Goal: Information Seeking & Learning: Learn about a topic

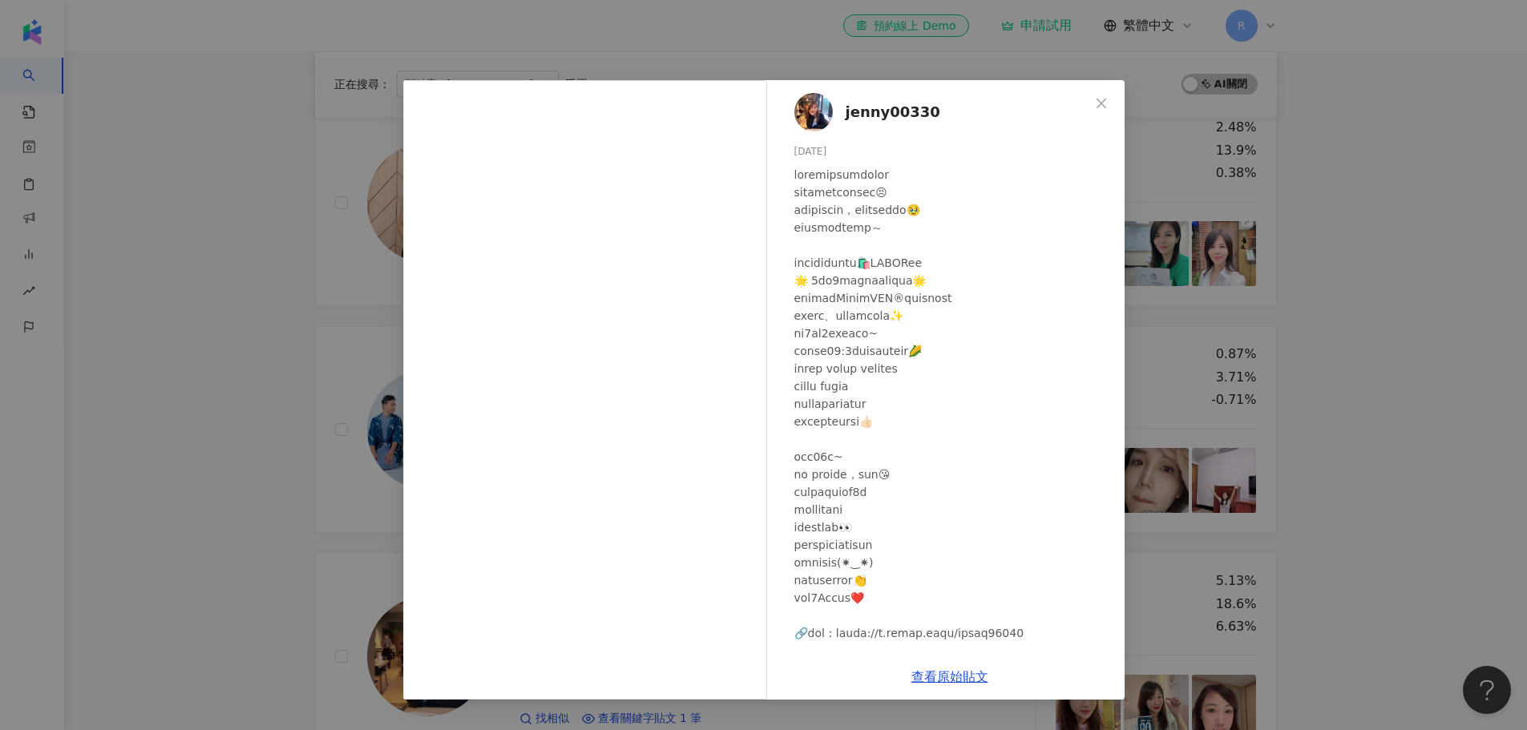
click at [1106, 107] on icon "close" at bounding box center [1102, 103] width 10 height 10
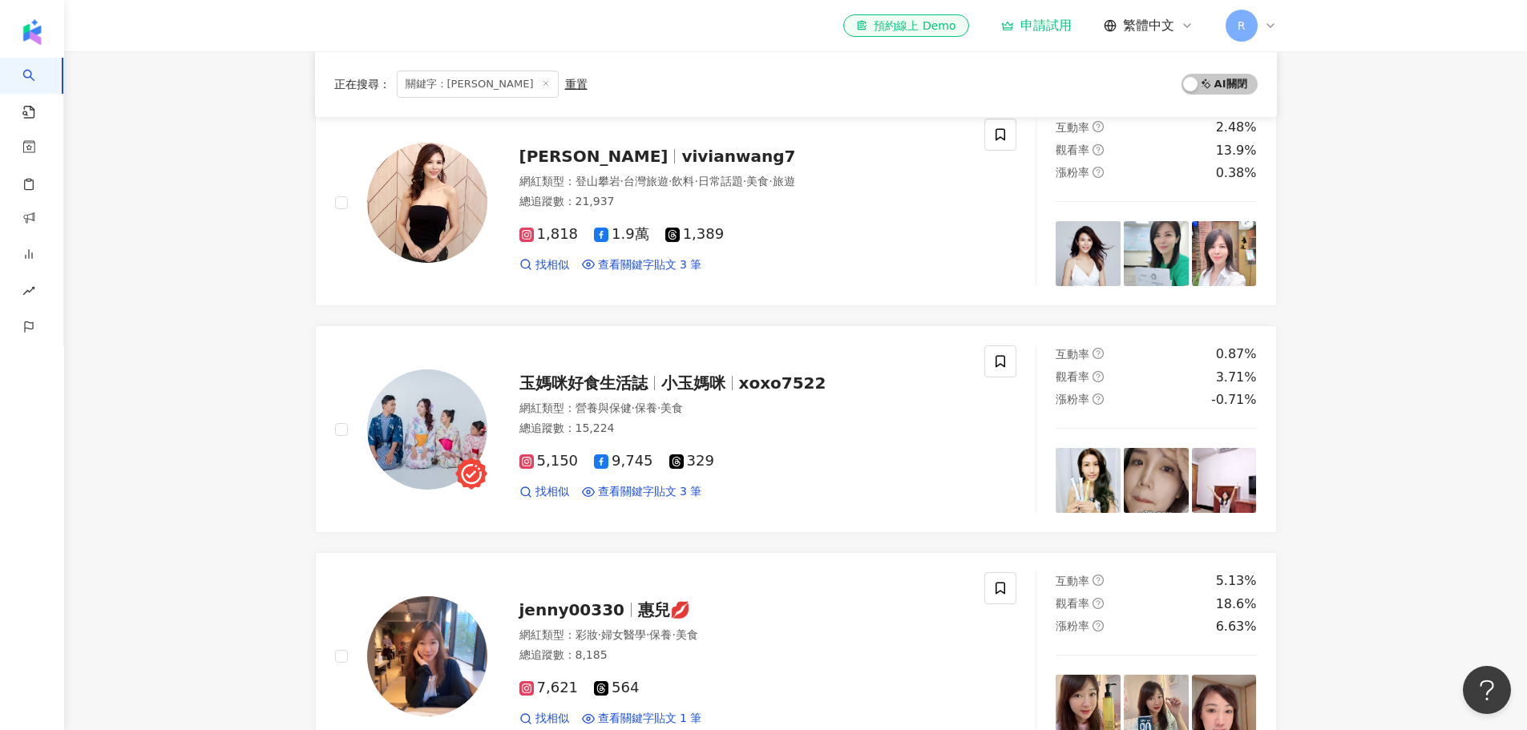
drag, startPoint x: 87, startPoint y: 246, endPoint x: 127, endPoint y: 236, distance: 42.2
click at [87, 246] on main "不分平台 ******* 台灣 搜尋 59b6d727-f755-44bc-9e52-3f0506071476 173167cb-111a-4dae-8fe5…" at bounding box center [795, 472] width 1463 height 1644
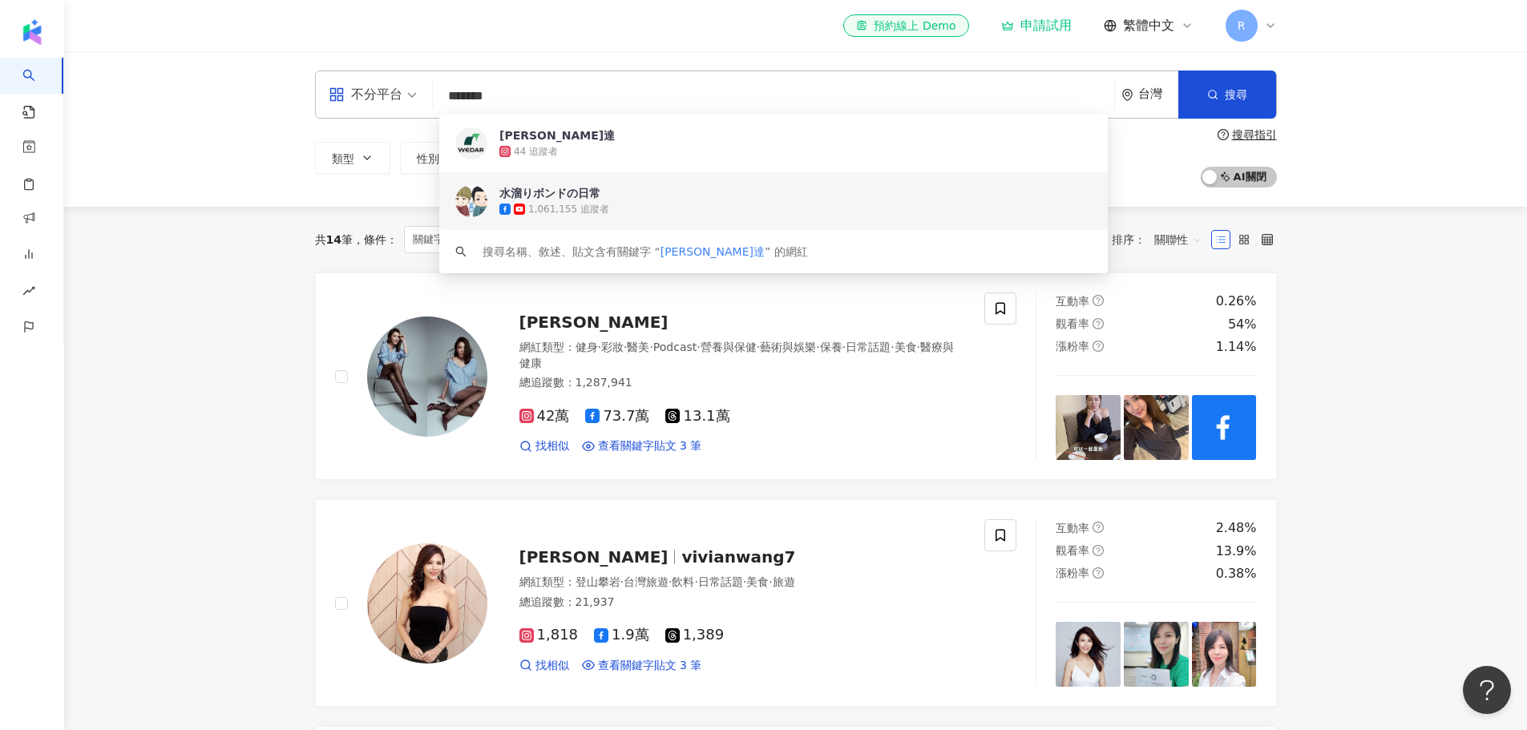
drag, startPoint x: 565, startPoint y: 96, endPoint x: 277, endPoint y: 80, distance: 289.1
click at [277, 80] on div "不分平台 ******* 台灣 搜尋 59b6d727-f755-44bc-9e52-3f0506071476 173167cb-111a-4dae-8fe5…" at bounding box center [795, 129] width 1463 height 156
paste input "search"
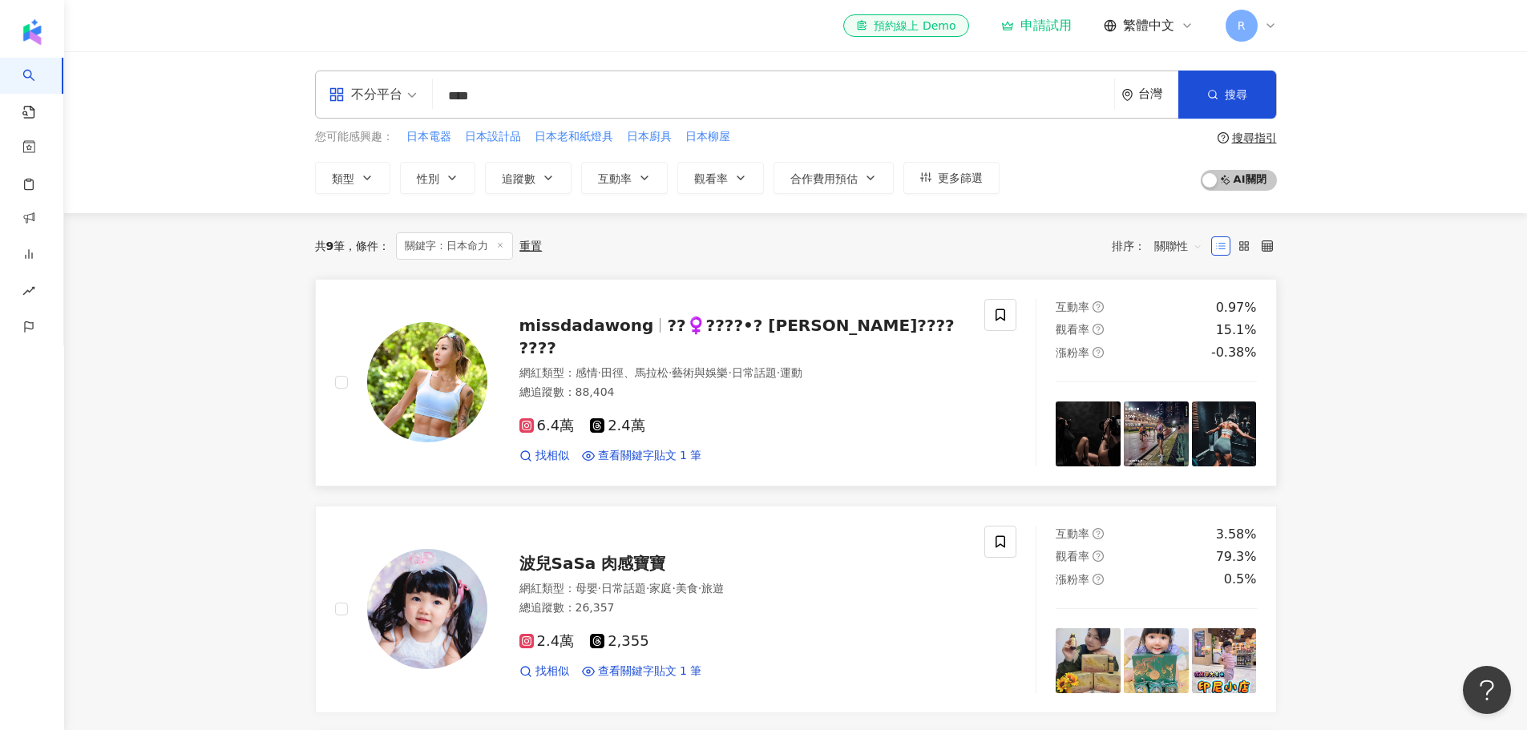
type input "****"
click at [661, 454] on div "missdadawong ??‍♀️????•? 黃子澄 ???? ???? 網紅類型 ： 感情 · 田徑、馬拉松 · 藝術與娛樂 · 日常話題 · 運動 總…" at bounding box center [660, 383] width 650 height 168
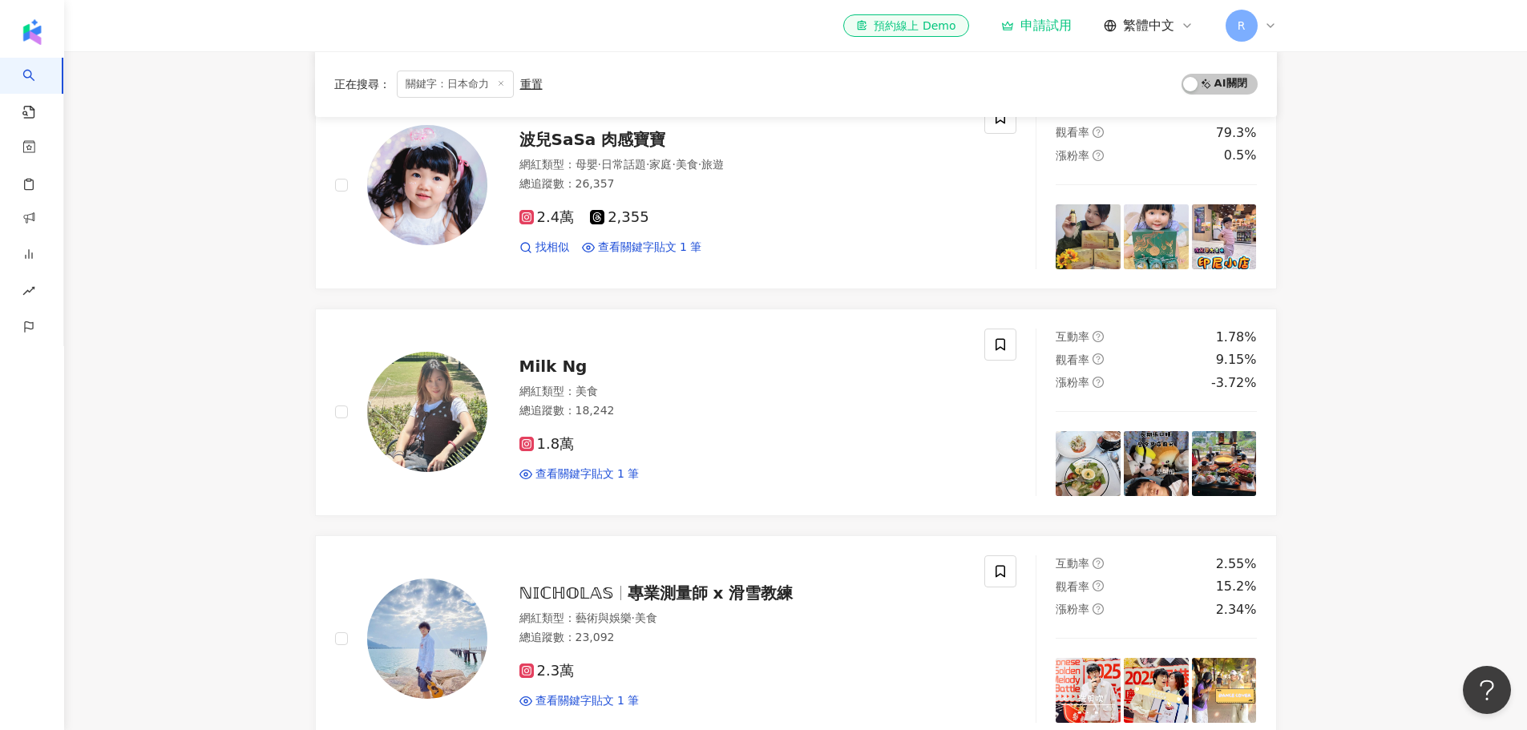
scroll to position [641, 0]
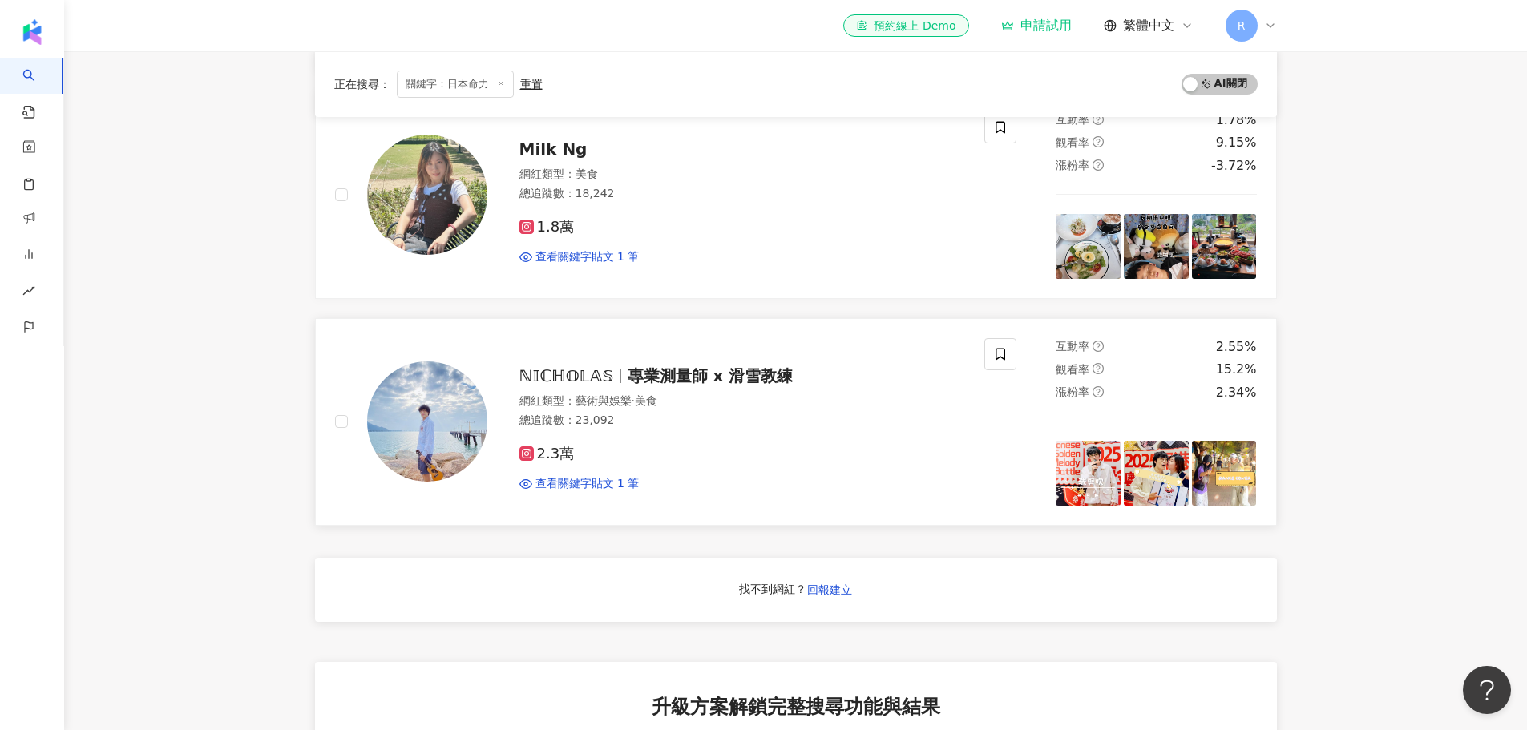
click at [558, 446] on span "2.3萬" at bounding box center [547, 454] width 55 height 17
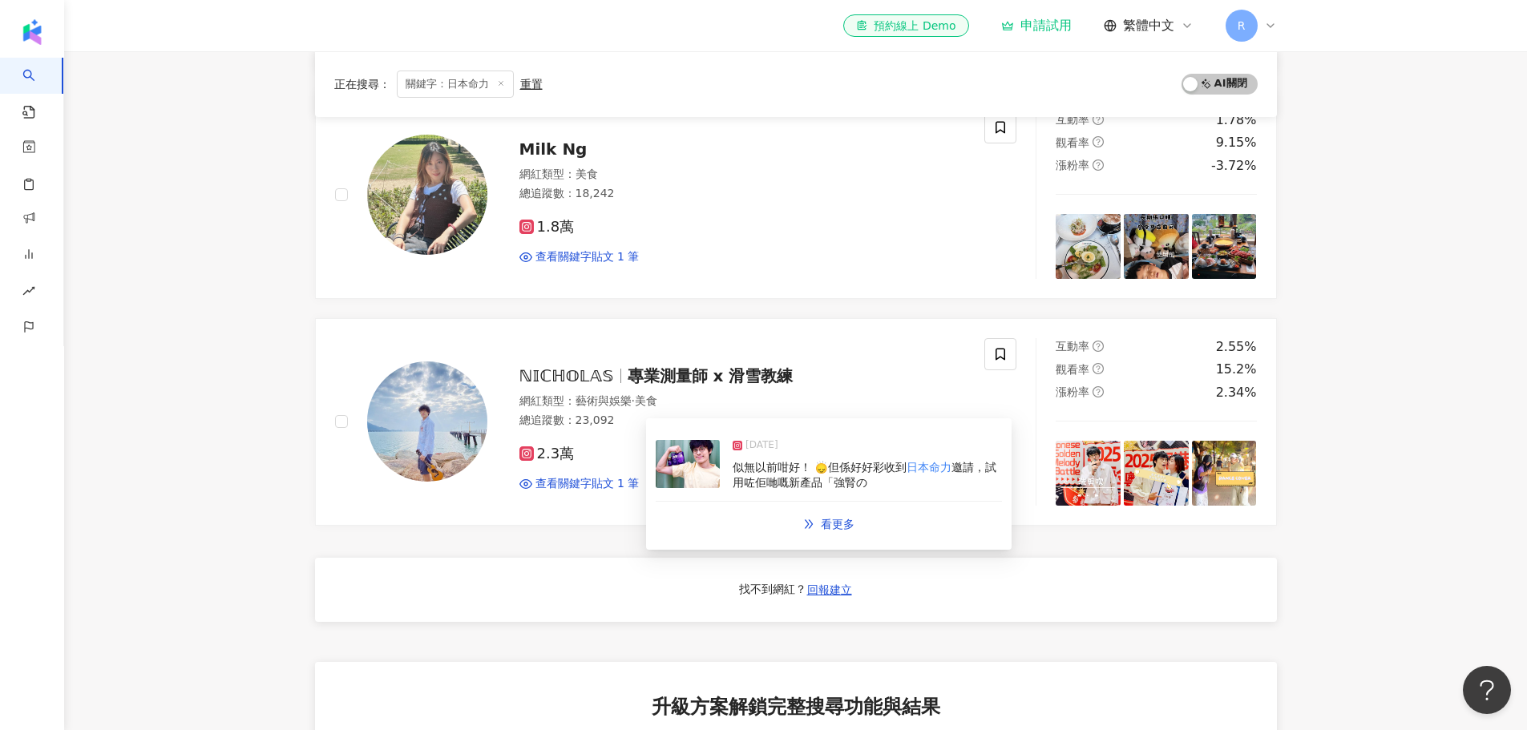
drag, startPoint x: 797, startPoint y: 469, endPoint x: 770, endPoint y: 478, distance: 27.9
click at [770, 478] on span "邀請，試用咗佢哋嘅新產品「強腎の" at bounding box center [865, 475] width 264 height 29
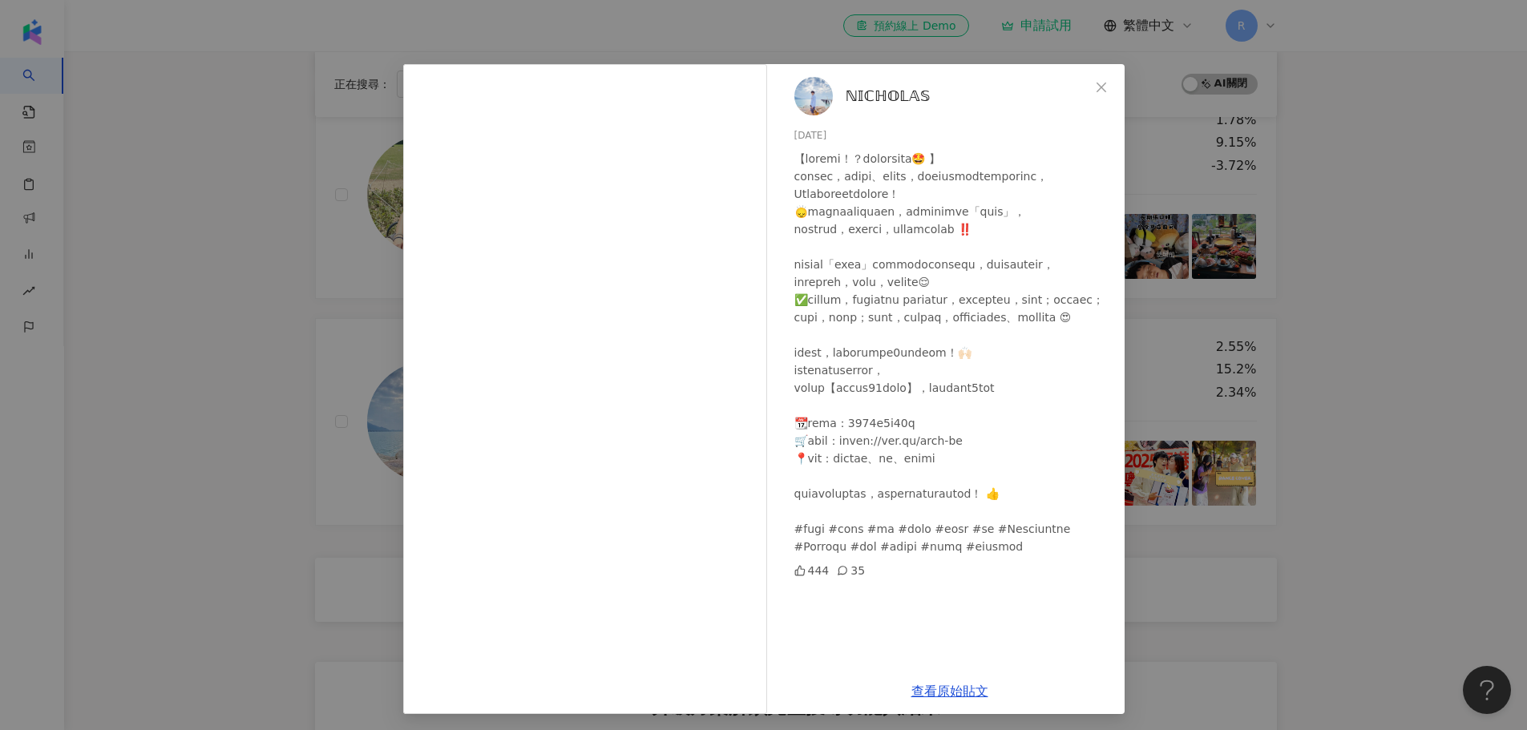
scroll to position [19, 0]
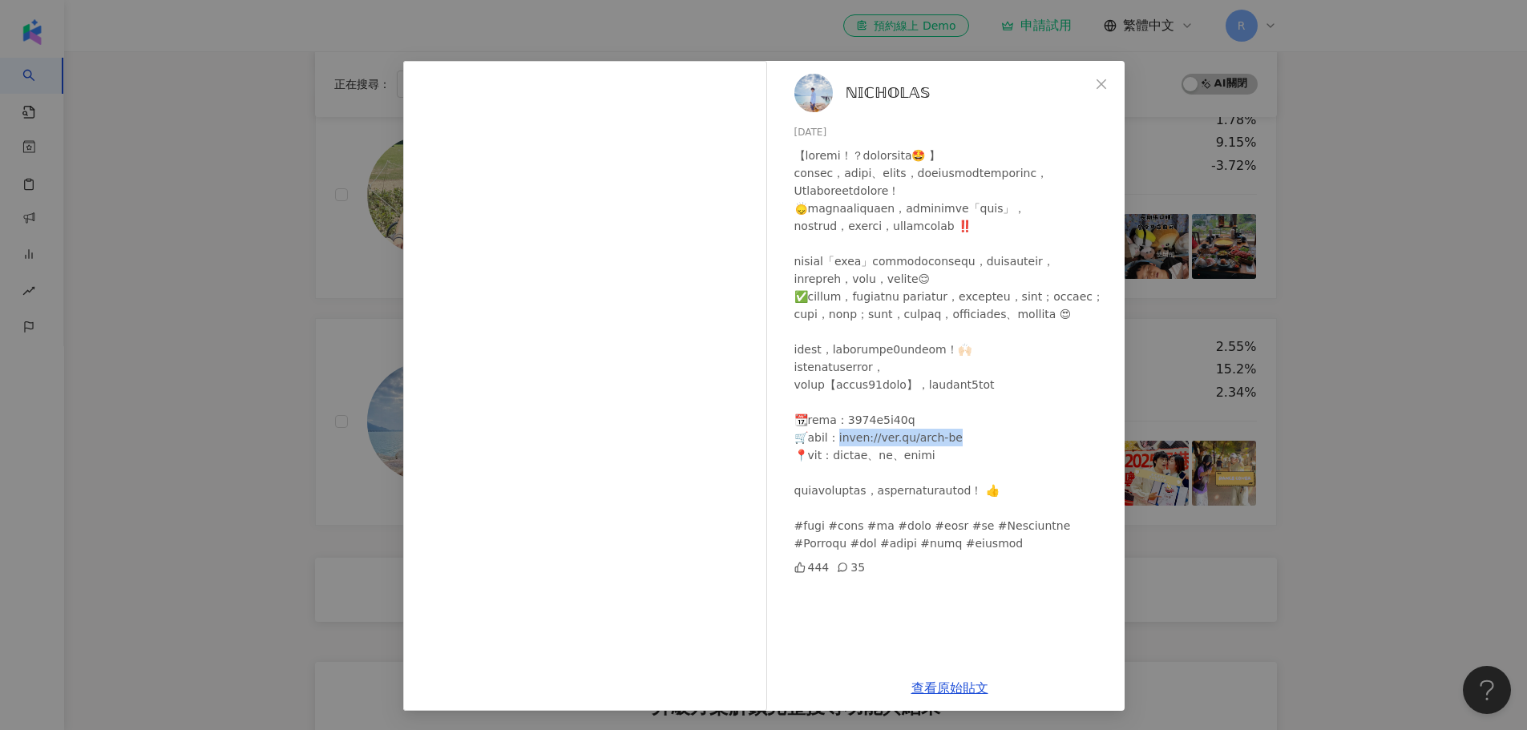
drag, startPoint x: 961, startPoint y: 510, endPoint x: 862, endPoint y: 509, distance: 99.4
click at [862, 509] on div at bounding box center [953, 350] width 317 height 406
click at [168, 345] on div "ℕ𝕀ℂℍ𝕆𝕃𝔸𝕊 2025/5/30 444 35 查看原始貼文" at bounding box center [763, 365] width 1527 height 730
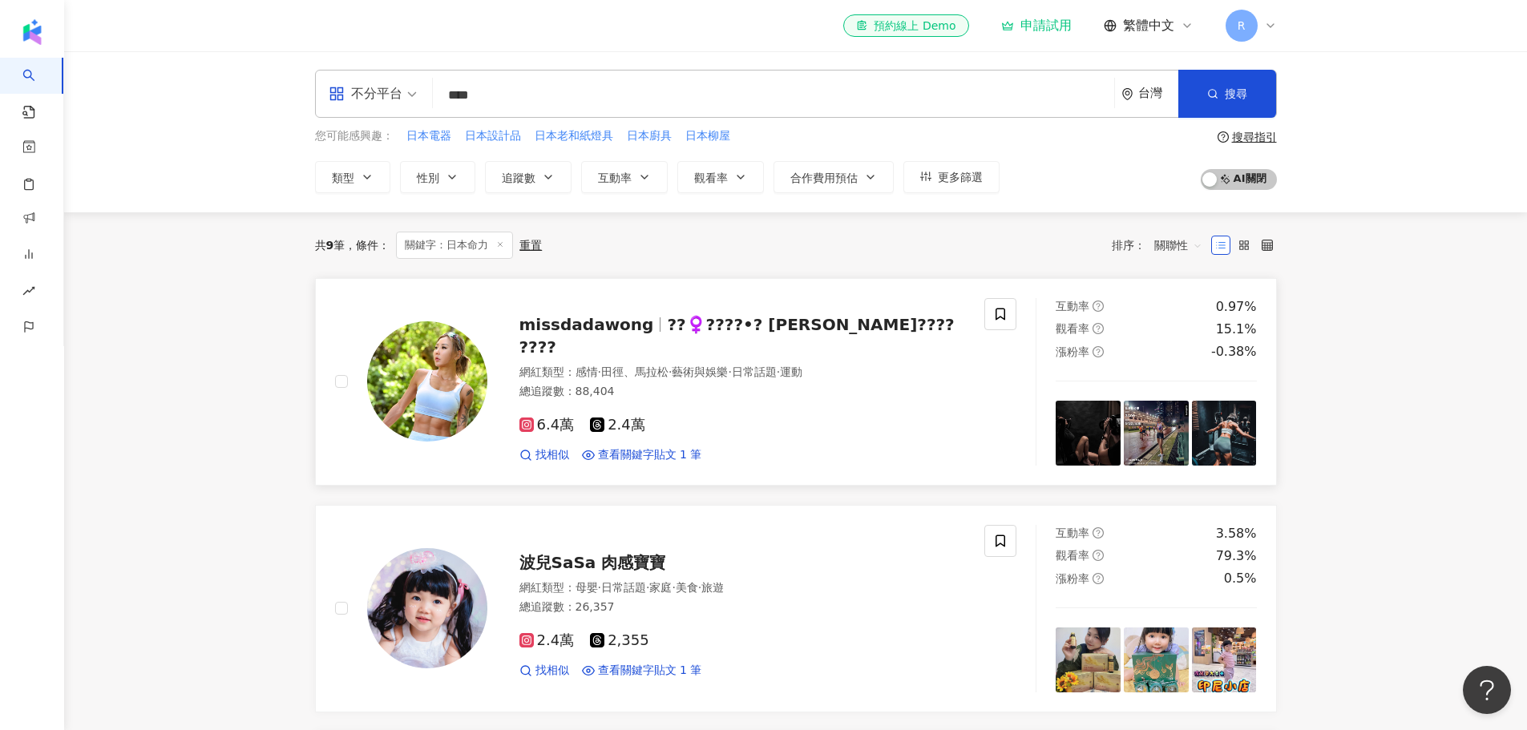
scroll to position [0, 0]
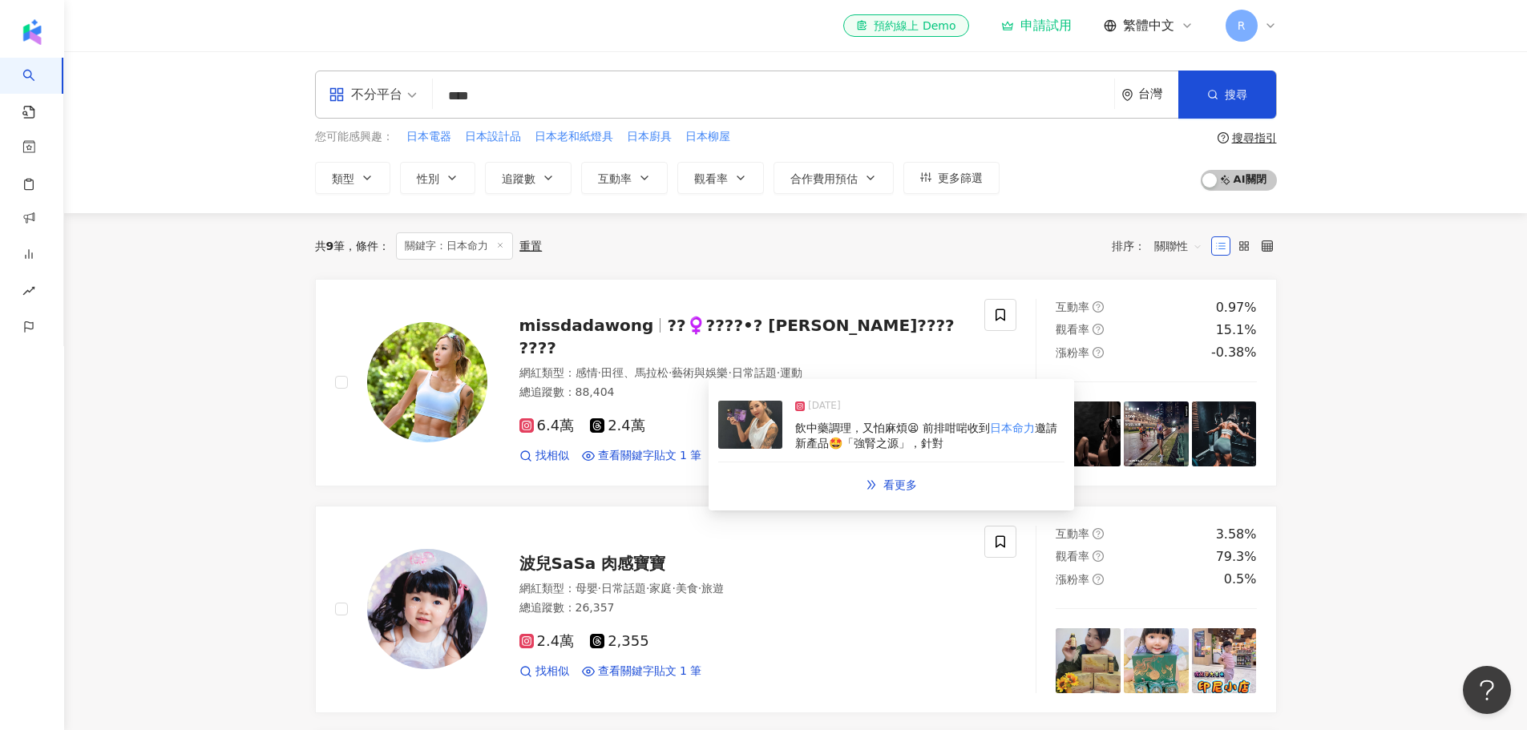
drag, startPoint x: 766, startPoint y: 431, endPoint x: 892, endPoint y: 404, distance: 129.4
click at [892, 404] on div "2025/6/4" at bounding box center [929, 409] width 269 height 22
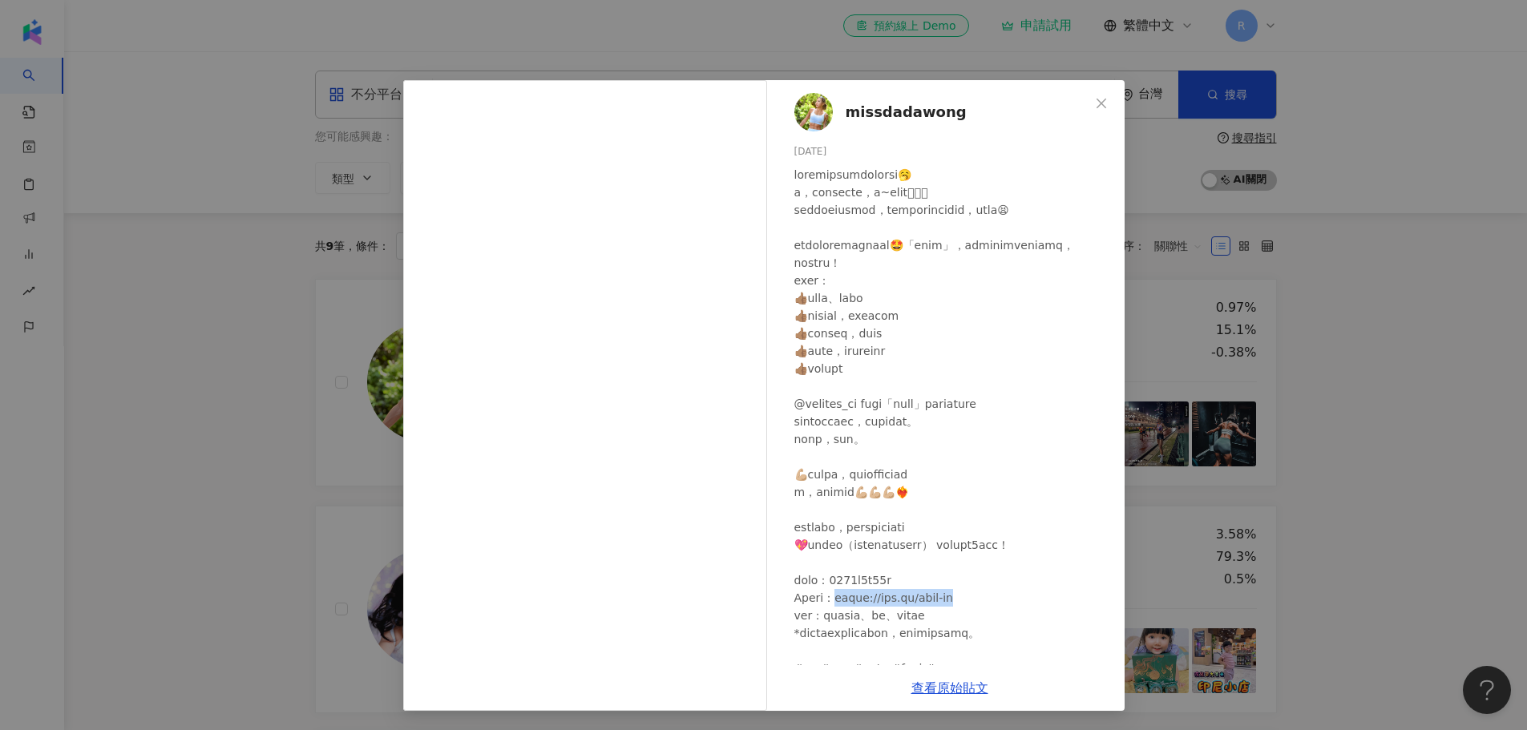
drag, startPoint x: 981, startPoint y: 617, endPoint x: 858, endPoint y: 618, distance: 122.7
click at [858, 618] on div at bounding box center [953, 448] width 317 height 564
click at [1026, 626] on div at bounding box center [953, 448] width 317 height 564
click at [232, 196] on div "missdadawong 2025/6/4 隱藏 查看原始貼文" at bounding box center [763, 365] width 1527 height 730
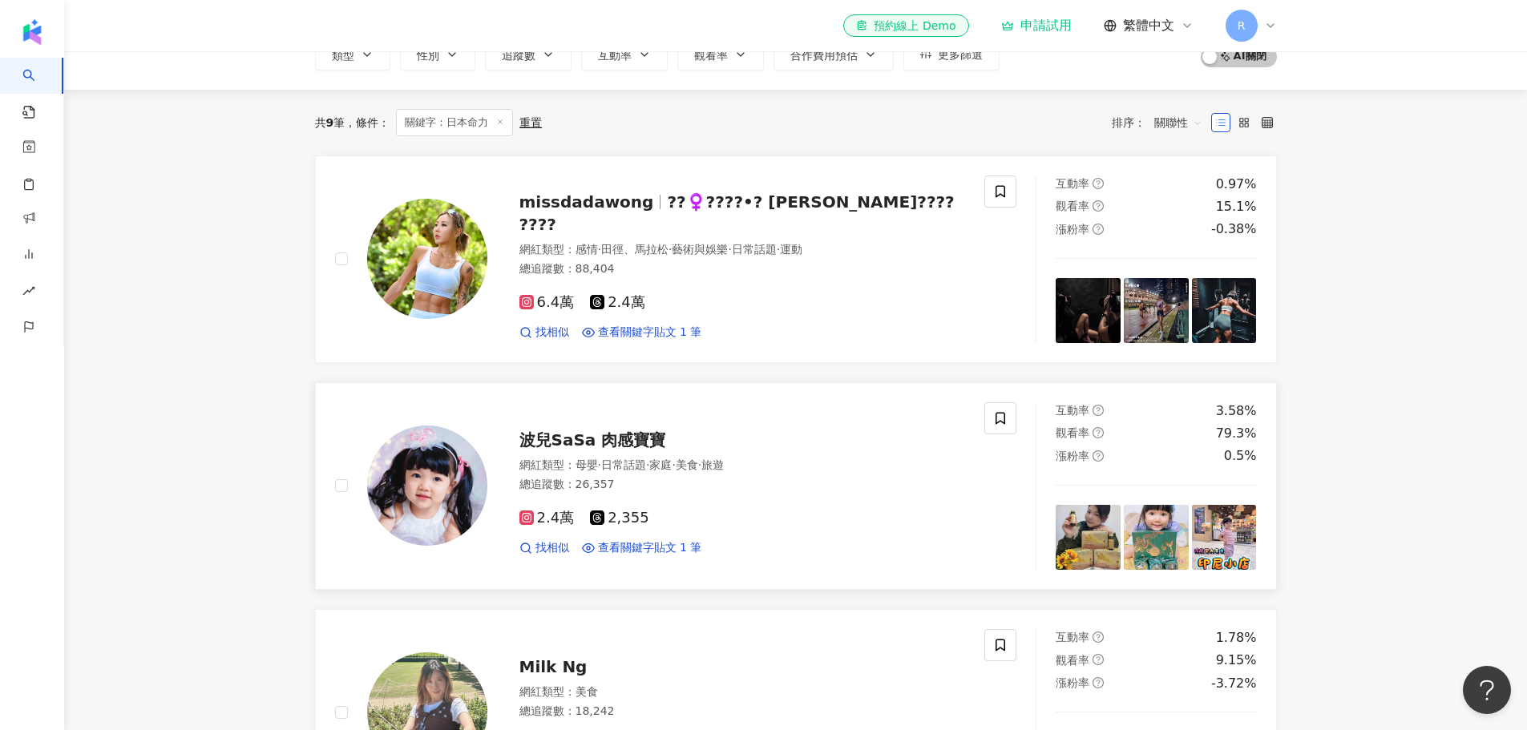
scroll to position [241, 0]
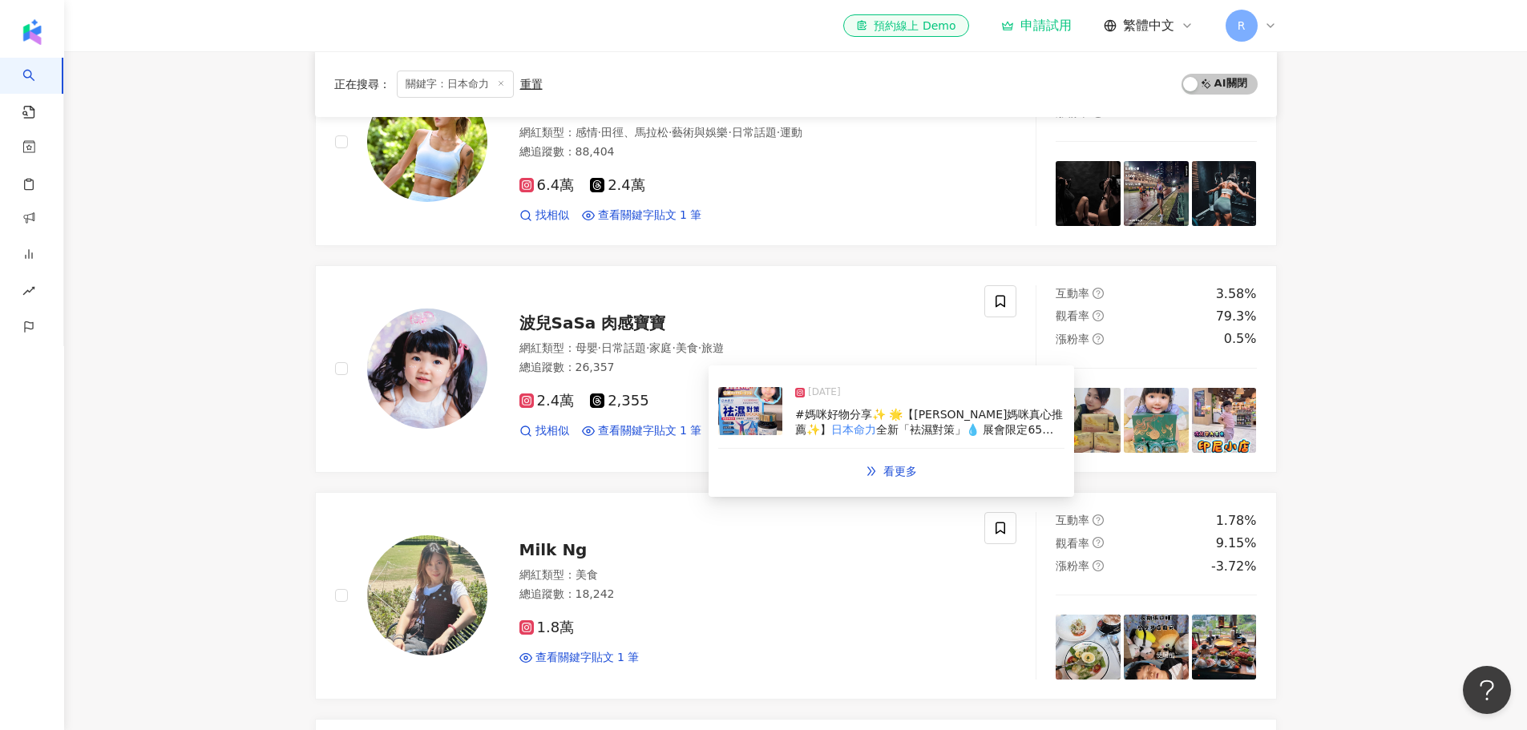
click at [754, 406] on img at bounding box center [750, 411] width 64 height 48
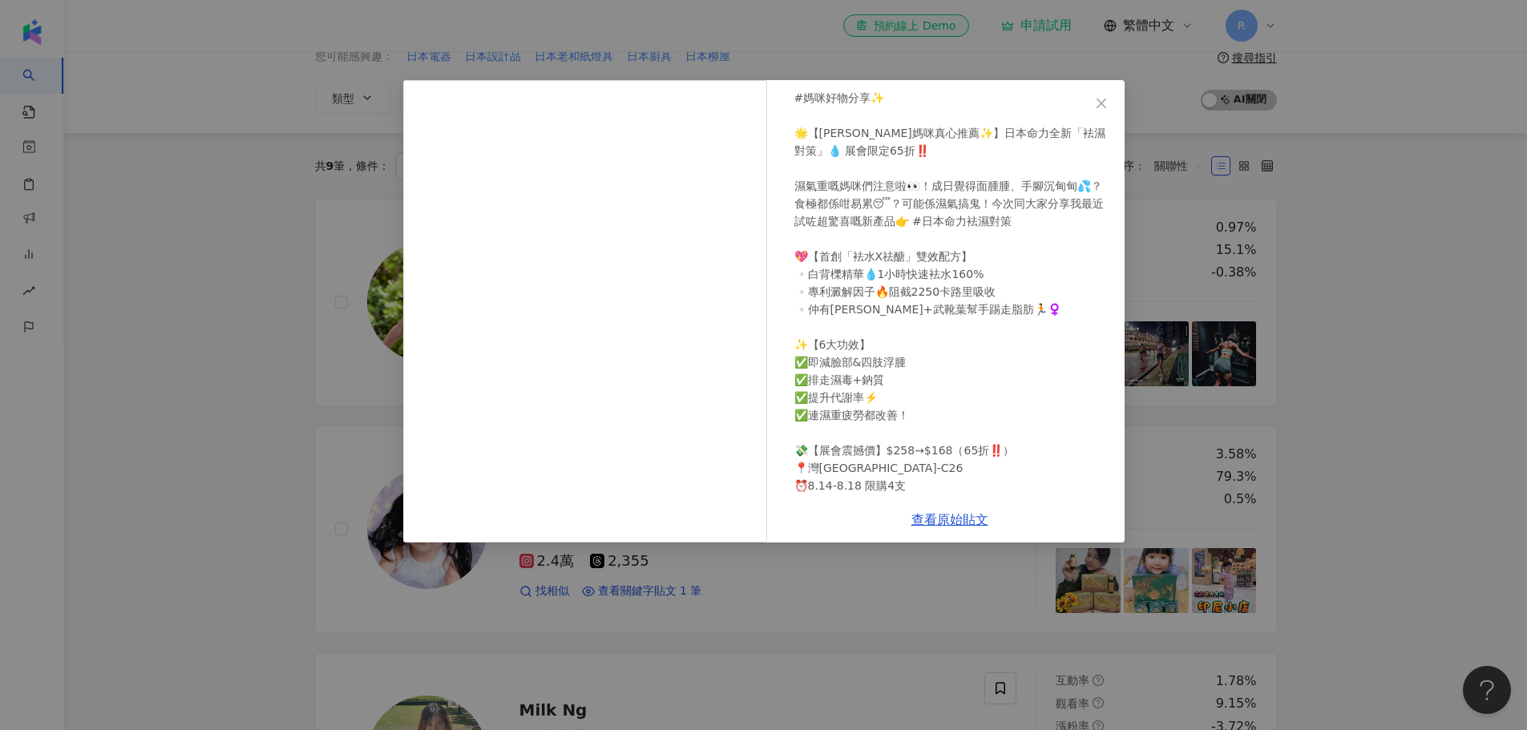
scroll to position [0, 0]
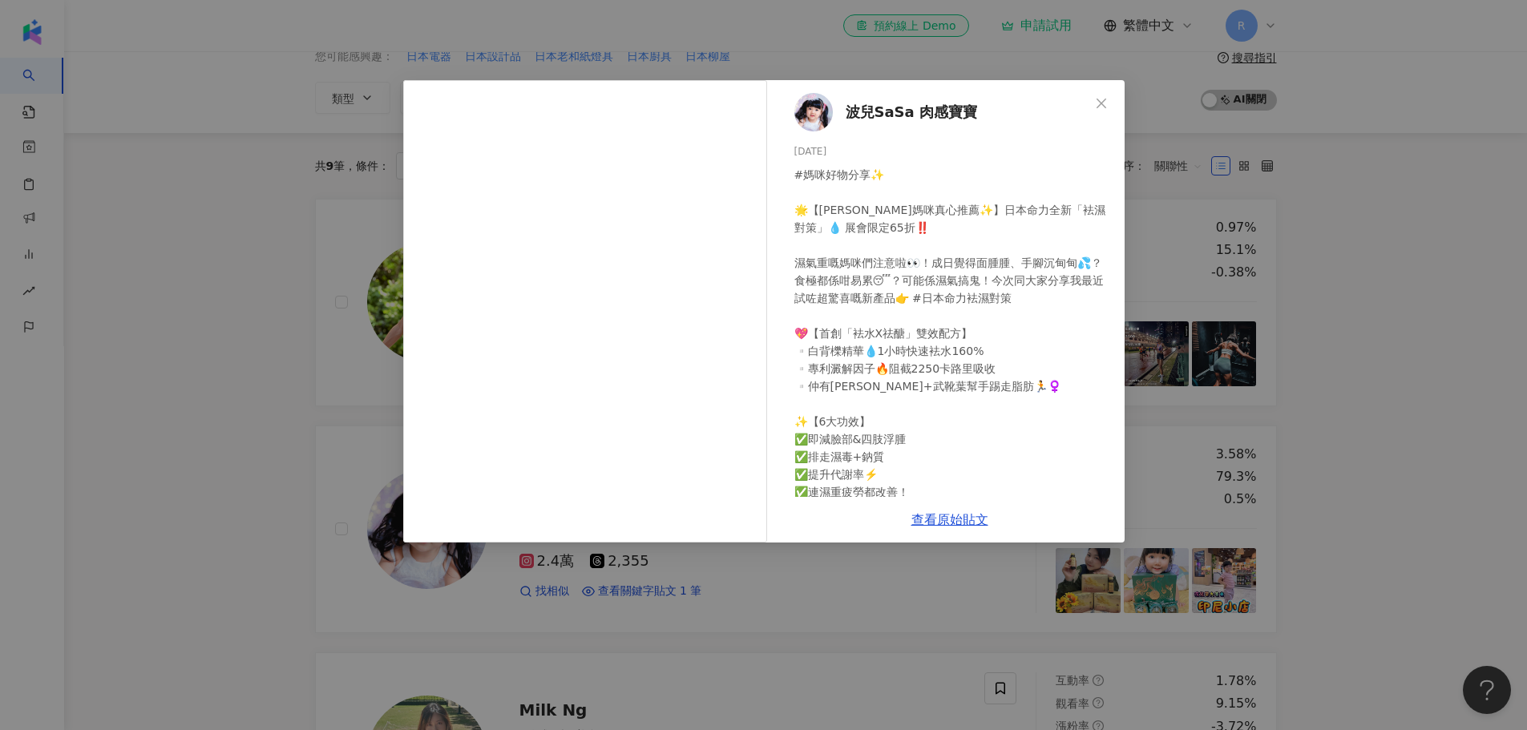
click at [218, 490] on div "波兒SaSa 肉感寶寶 2025/8/15 #媽咪好物分享✨ 🌟【波兒媽咪真心推薦✨】日本命力全新「袪濕對策」💧 展會限定65折‼️ 濕氣重嘅媽咪們注意啦👀！…" at bounding box center [763, 365] width 1527 height 730
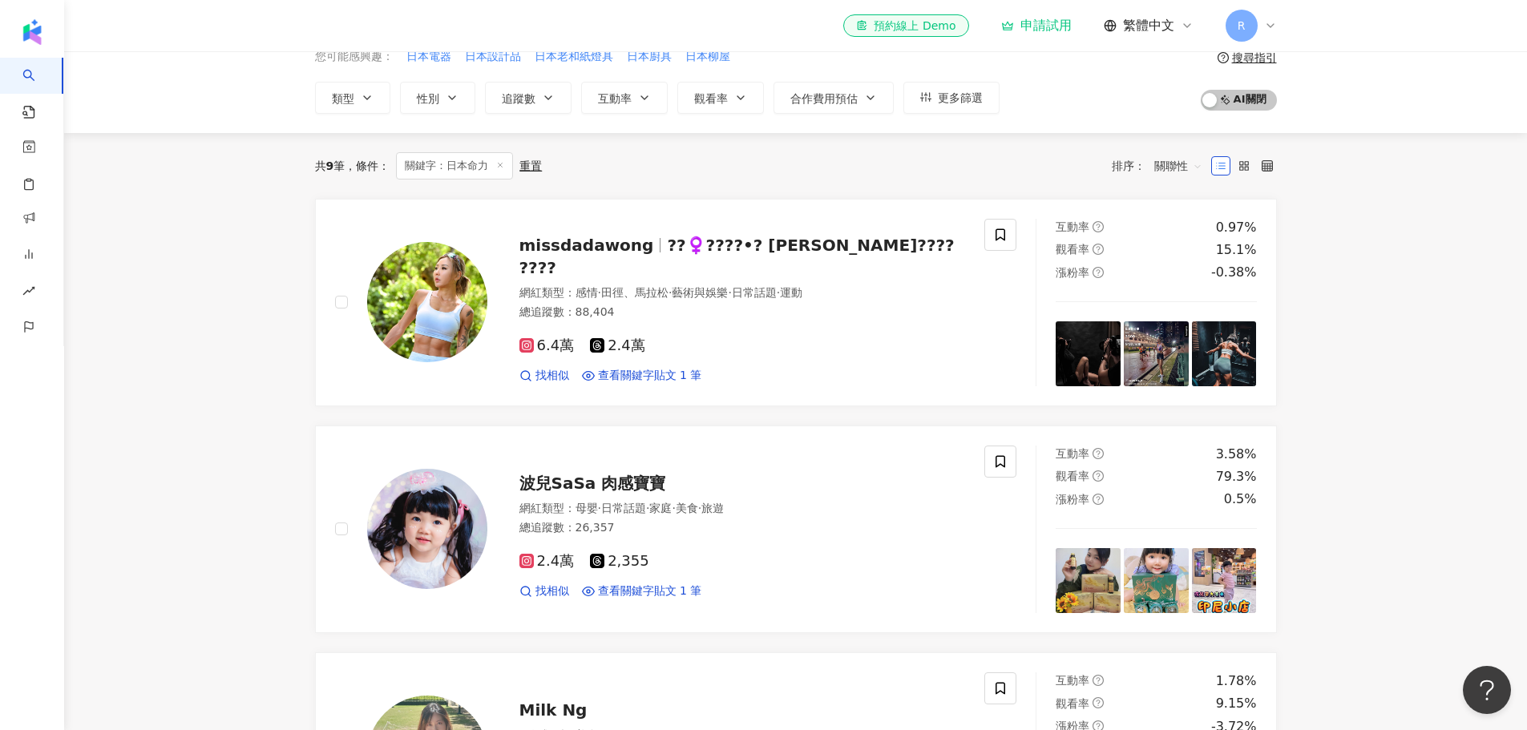
scroll to position [321, 0]
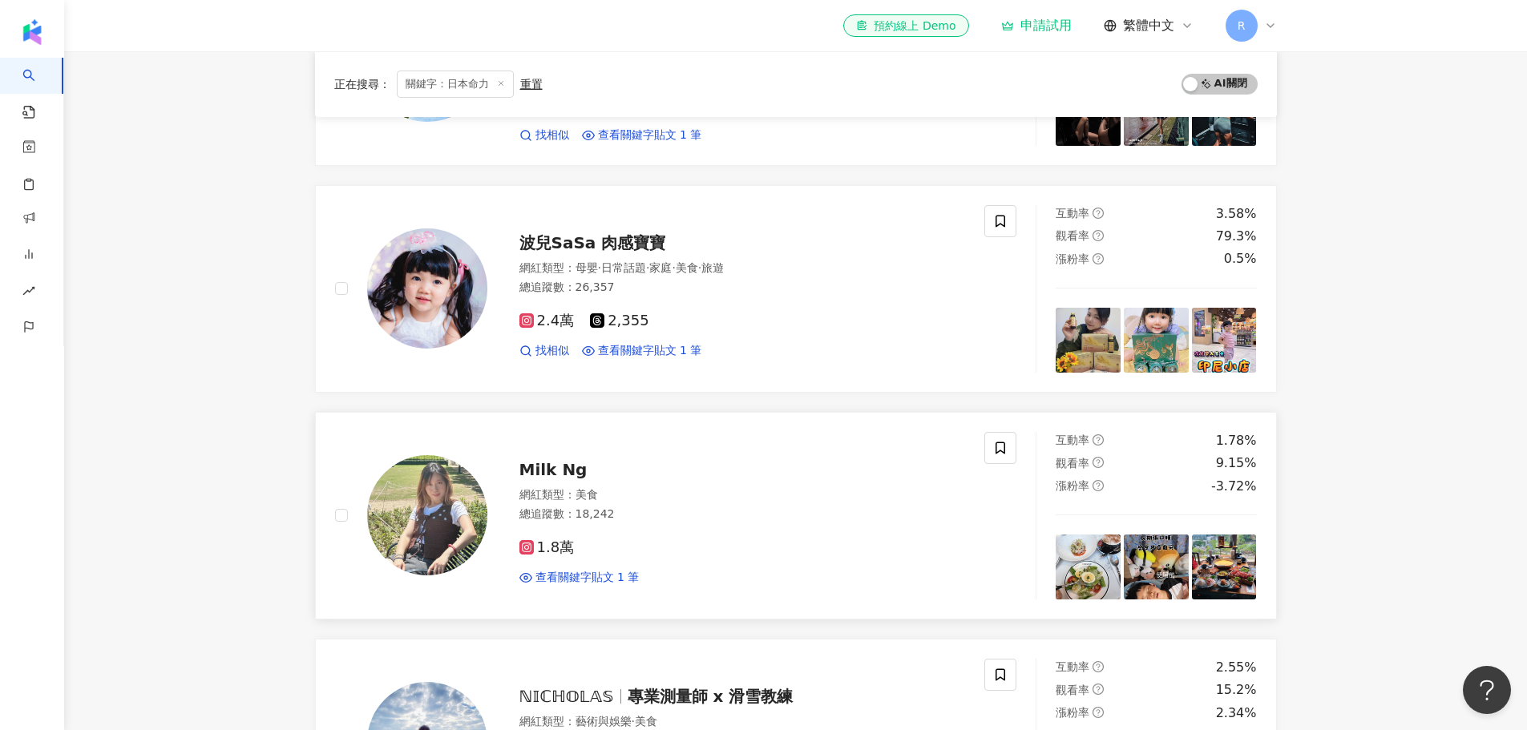
click at [575, 568] on div "1.8萬 查看關鍵字貼文 1 筆" at bounding box center [743, 556] width 447 height 59
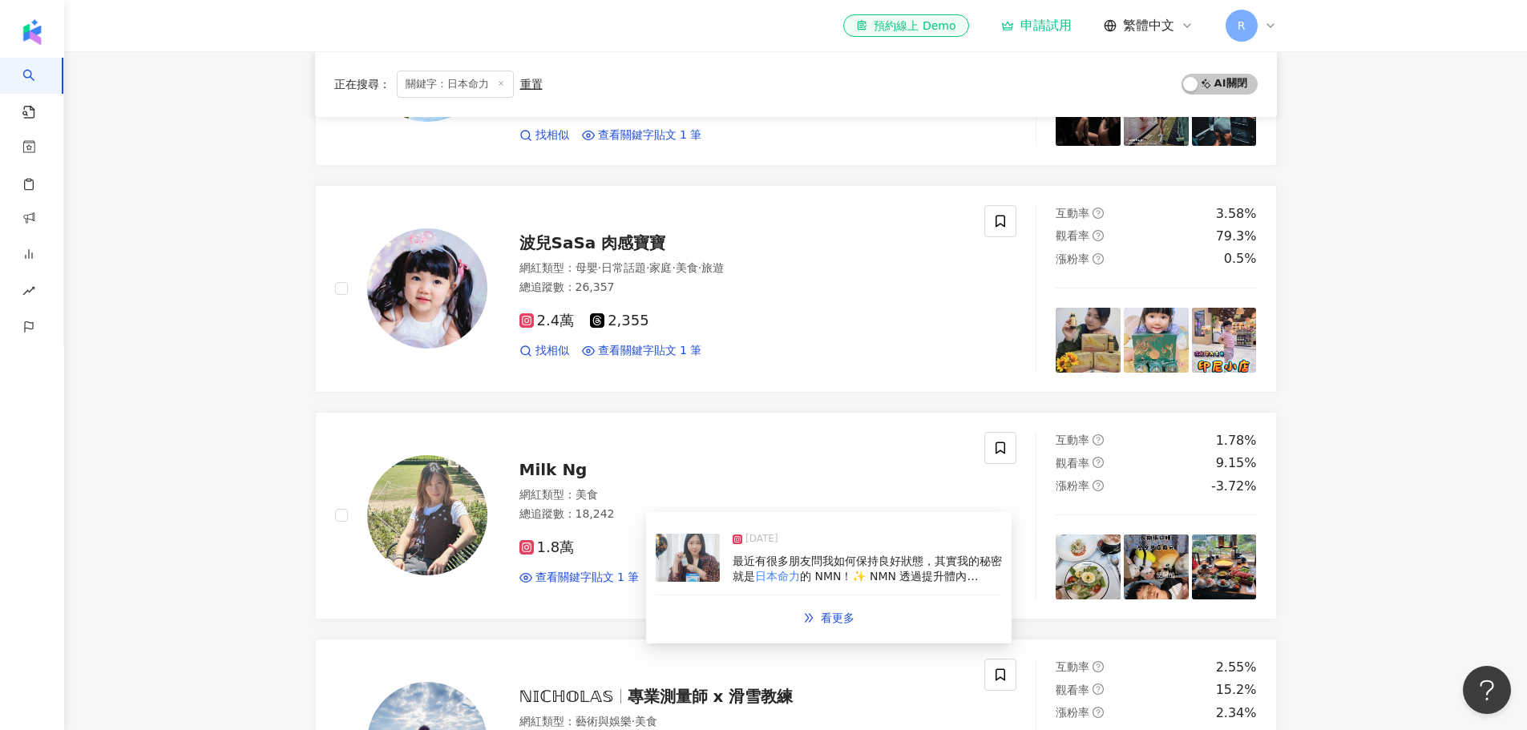
click at [729, 554] on div "2025/1/1 最近有很多朋友問我如何保持良好狀態，其實我的秘密就是 日本命力 的 NMN！✨ NMN 透過提升體內 NAD+ 水平，激活長壽因子 Sirt…" at bounding box center [829, 559] width 346 height 74
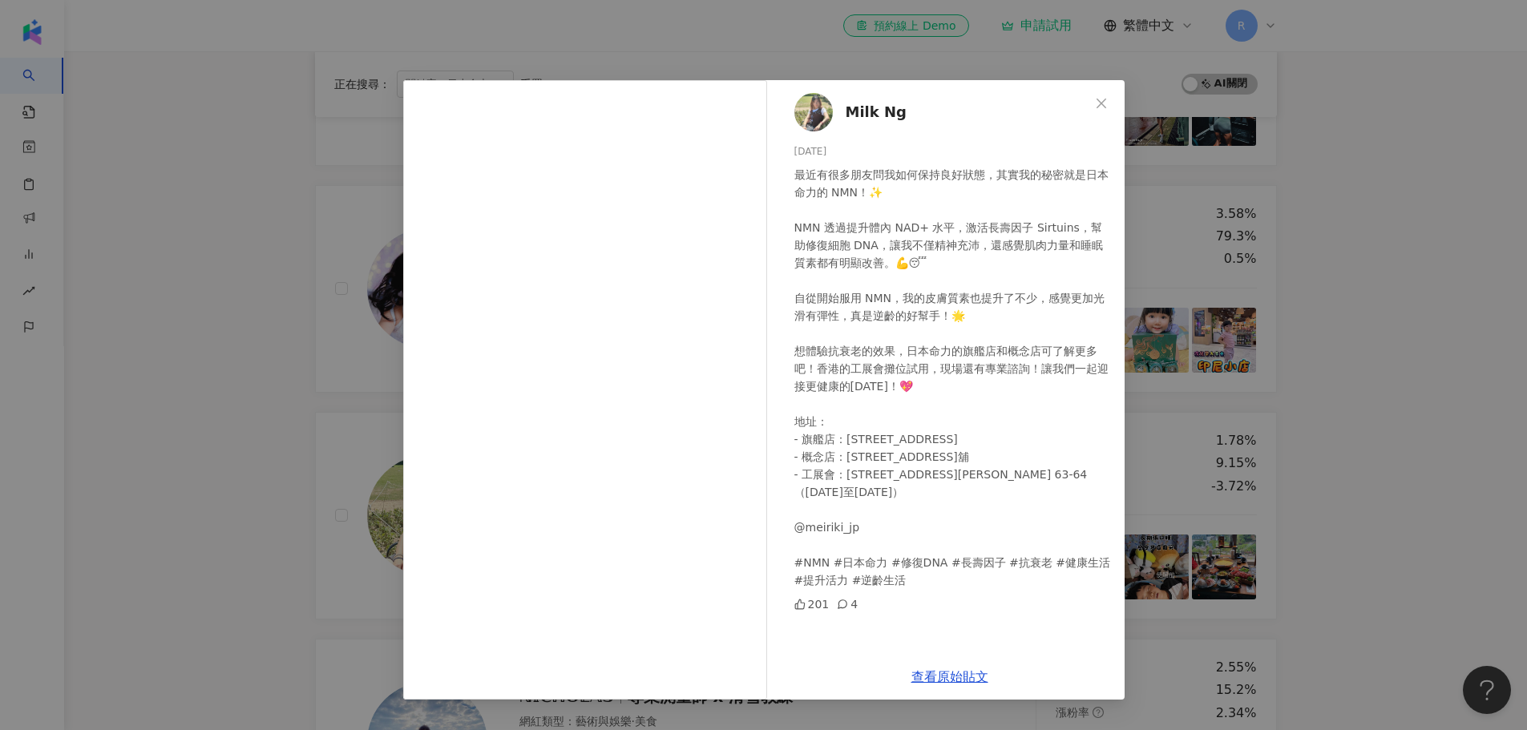
click at [119, 499] on div "Milk Ng 2025/1/1 最近有很多朋友問我如何保持良好狀態，其實我的秘密就是日本命力的 NMN！✨ NMN 透過提升體內 NAD+ 水平，激活長壽因…" at bounding box center [763, 365] width 1527 height 730
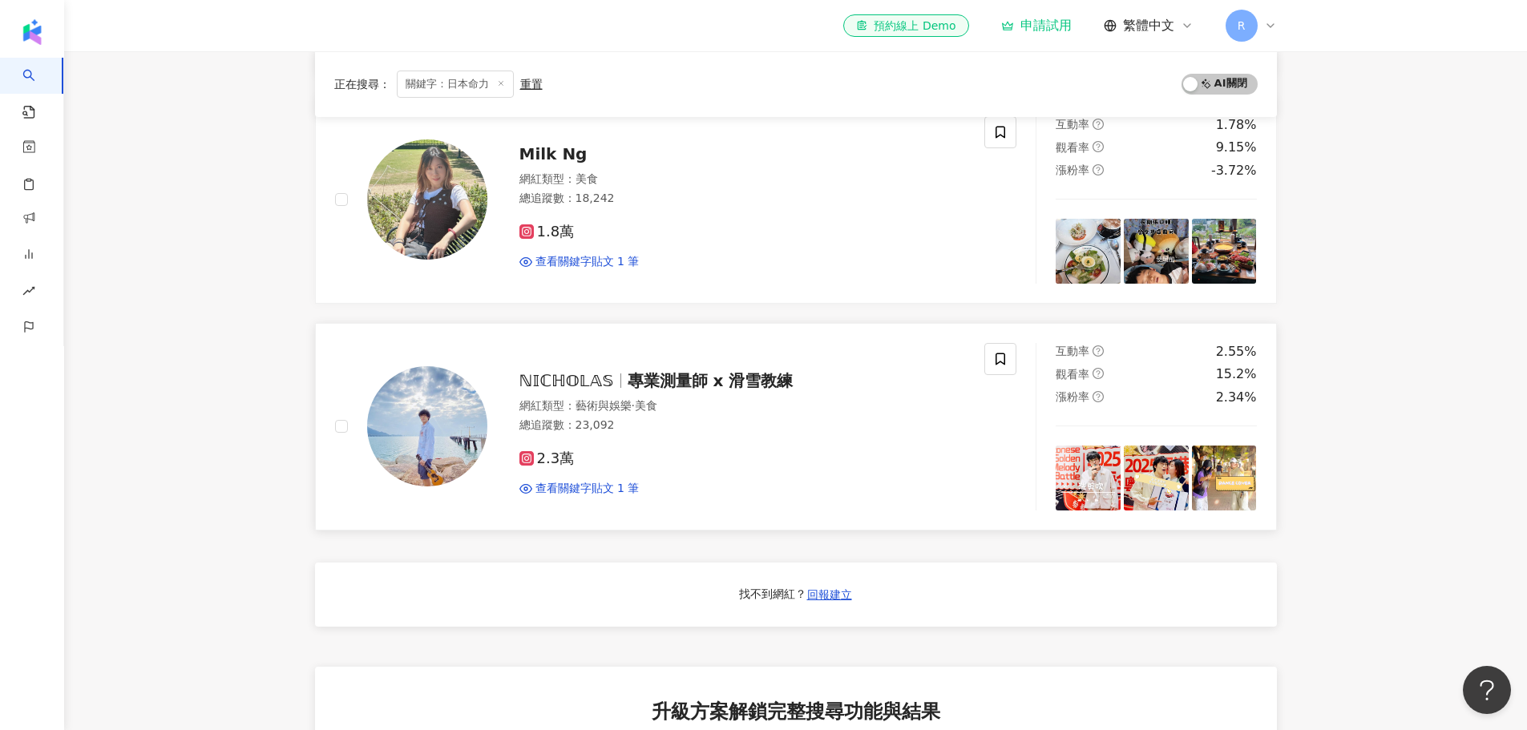
scroll to position [641, 0]
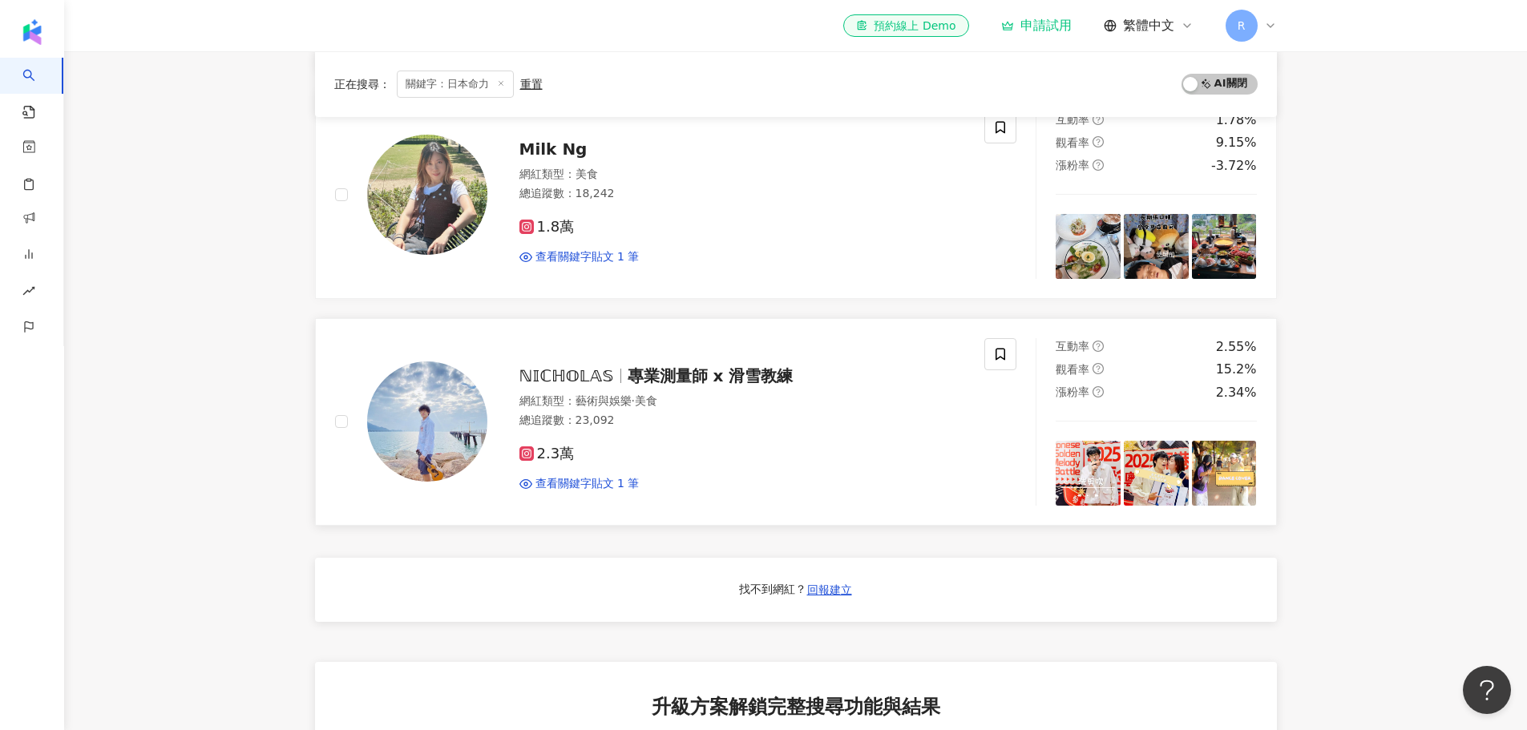
click at [457, 427] on img at bounding box center [427, 422] width 120 height 120
click at [599, 480] on span "查看關鍵字貼文 1 筆" at bounding box center [588, 484] width 104 height 16
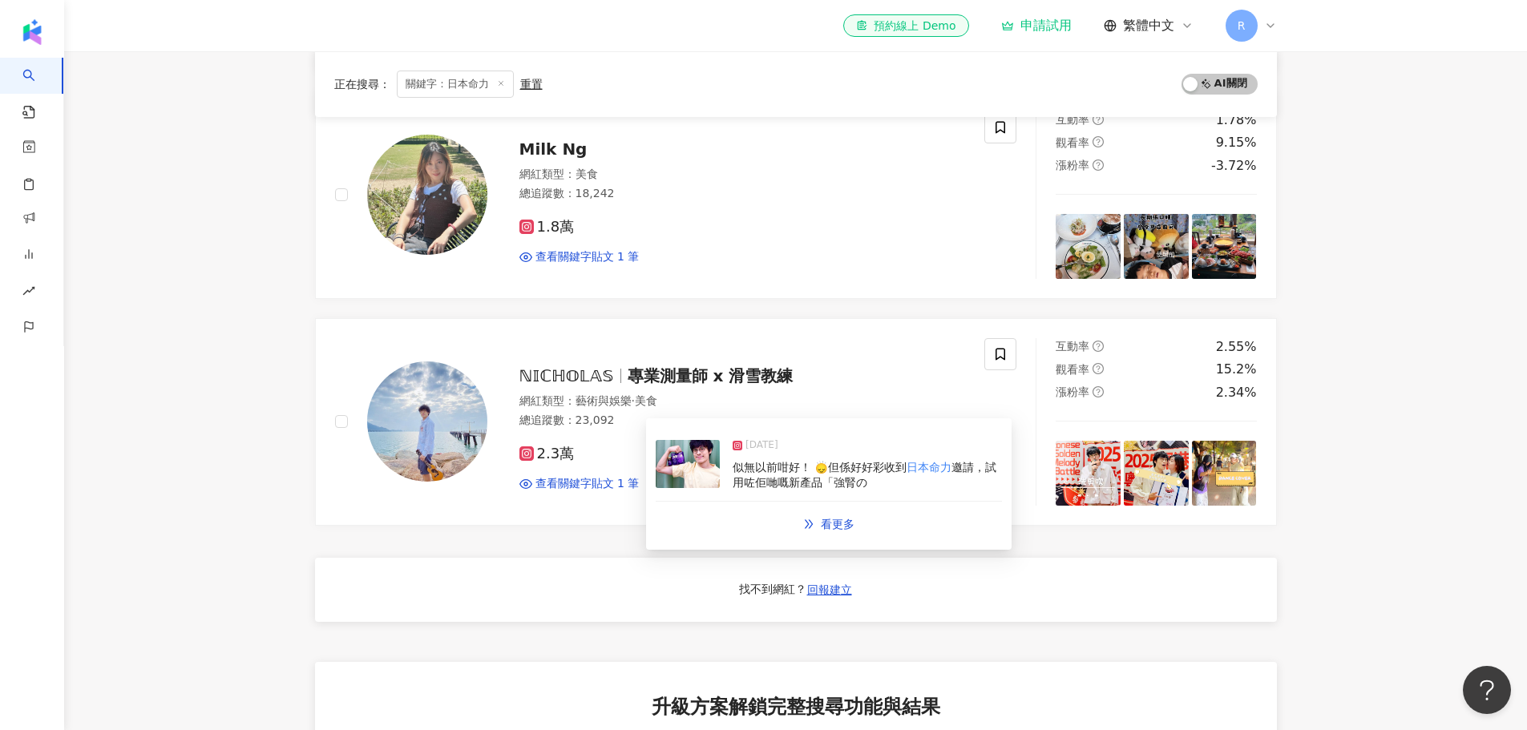
click at [838, 455] on div "2025/5/30" at bounding box center [867, 449] width 269 height 22
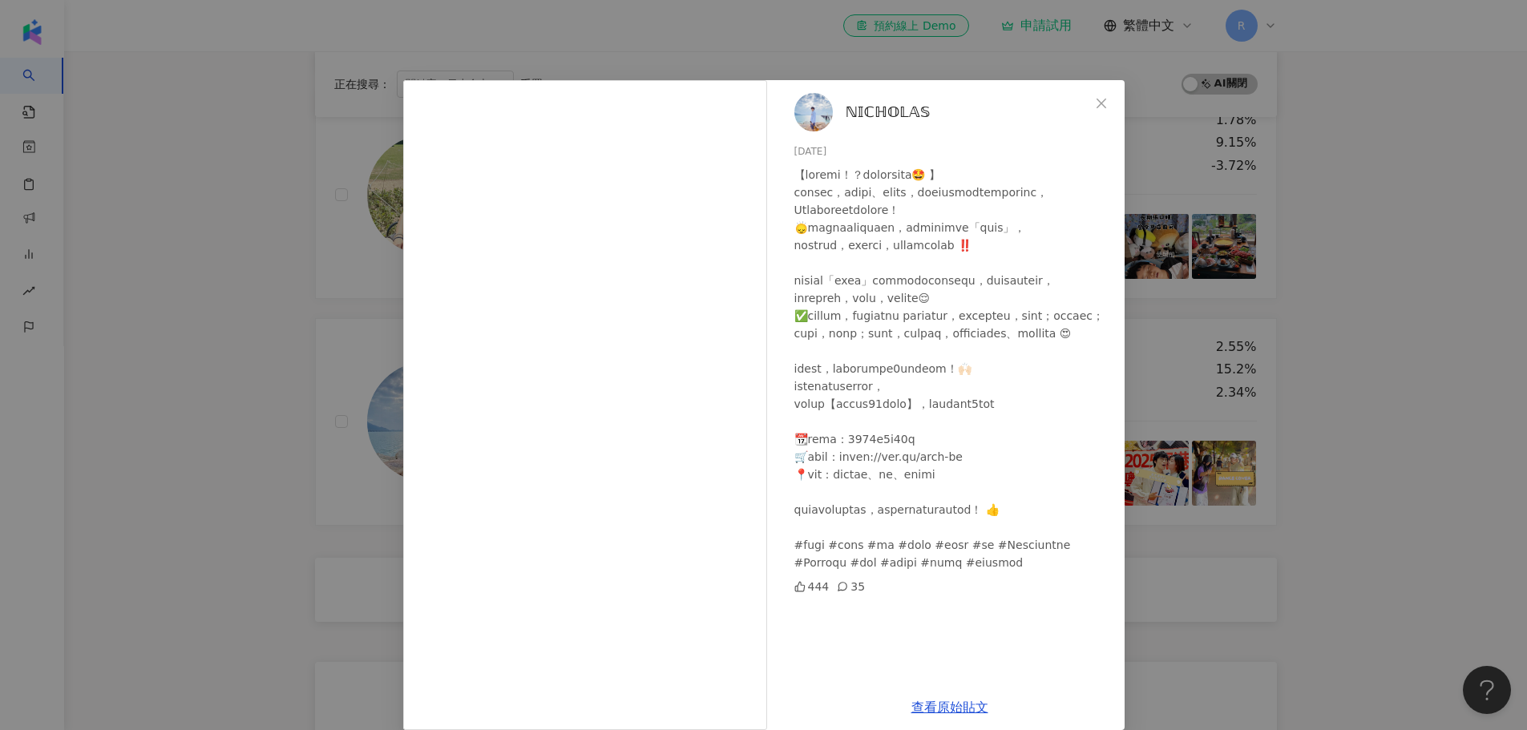
click at [180, 307] on div "ℕ𝕀ℂℍ𝕆𝕃𝔸𝕊 2025/5/30 444 35 查看原始貼文" at bounding box center [763, 365] width 1527 height 730
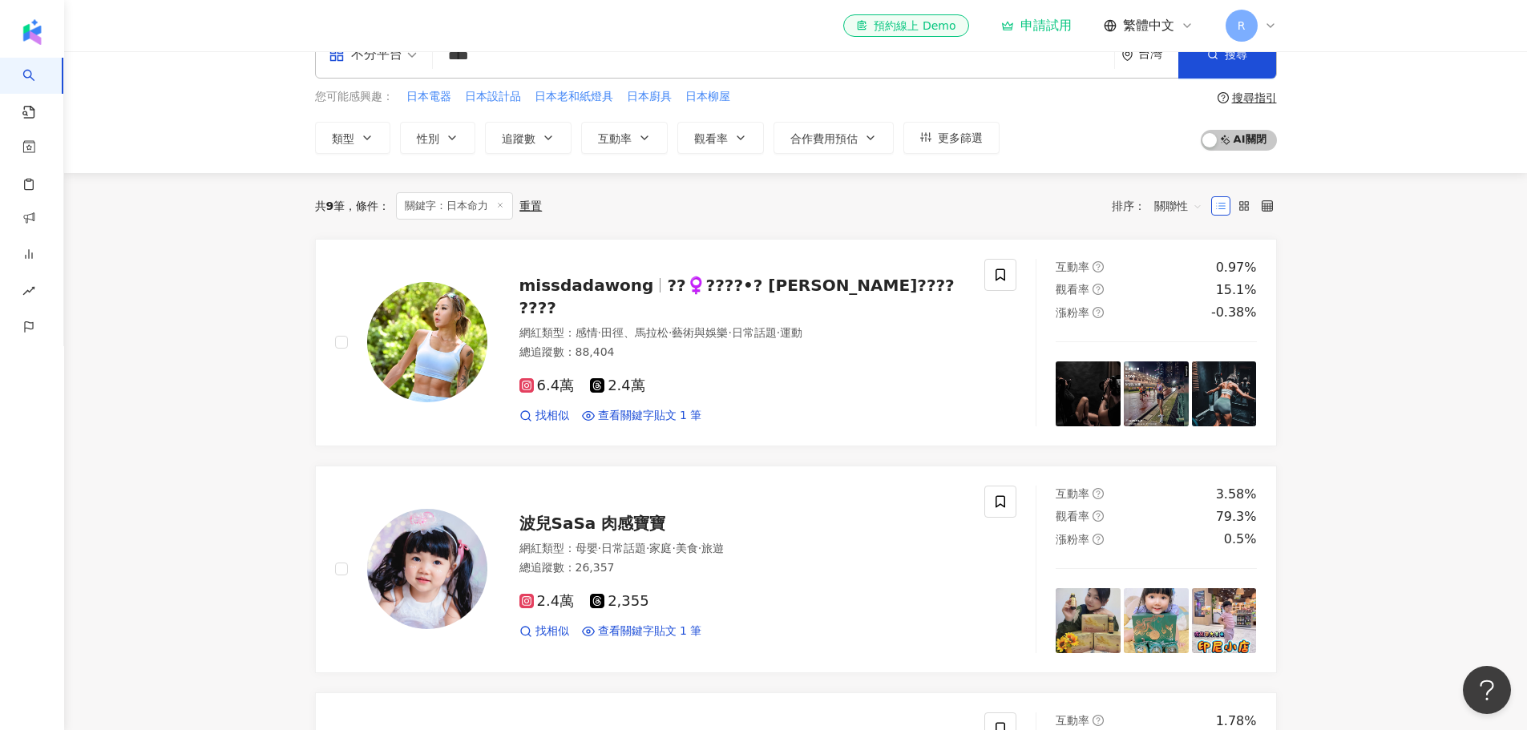
scroll to position [0, 0]
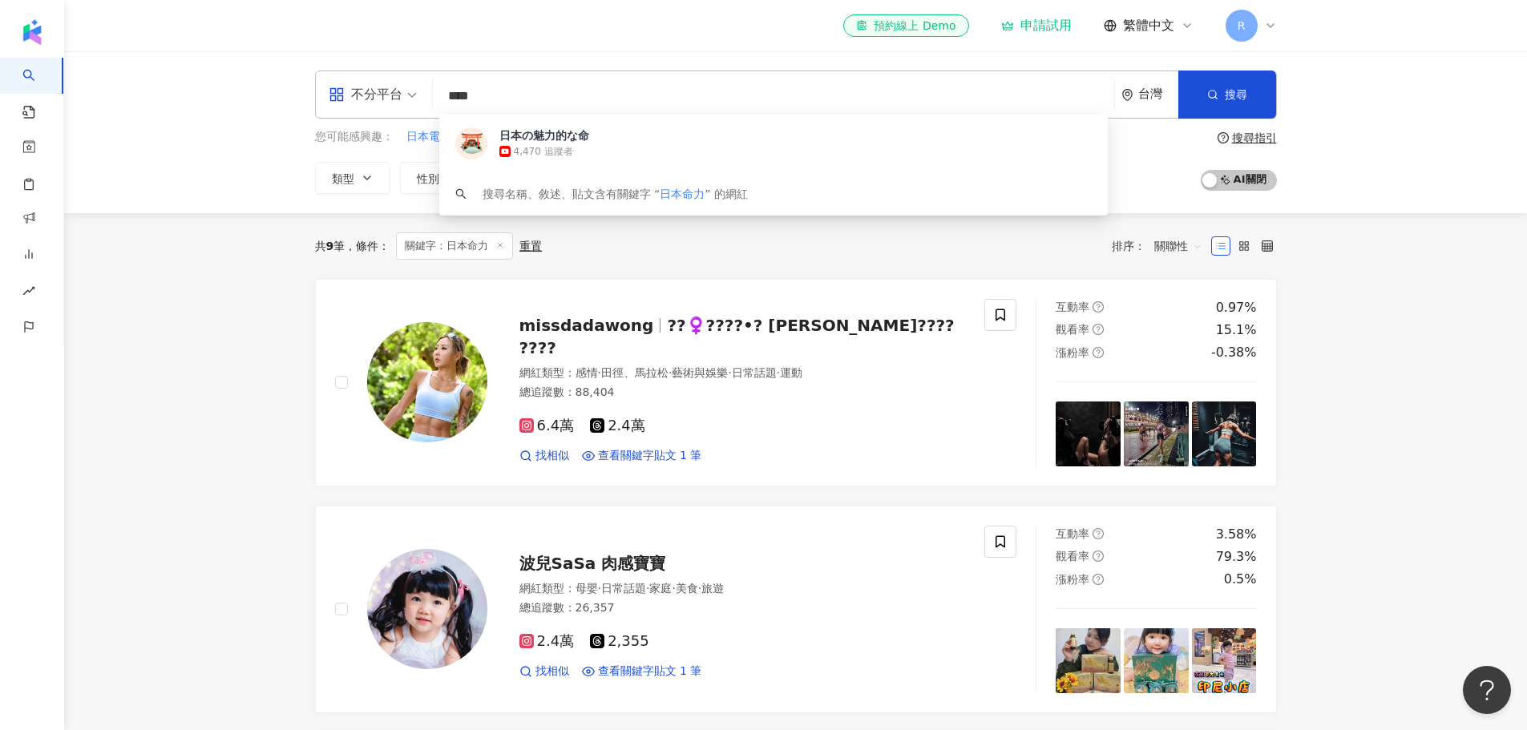
drag, startPoint x: 517, startPoint y: 92, endPoint x: 426, endPoint y: 92, distance: 91.4
click at [426, 92] on div "不分平台 **** 台灣 搜尋 https://www.youtube.com/channel/UCx-lH4ZER23PaZL9pGD5I0Q 日本の魅力的…" at bounding box center [796, 95] width 962 height 48
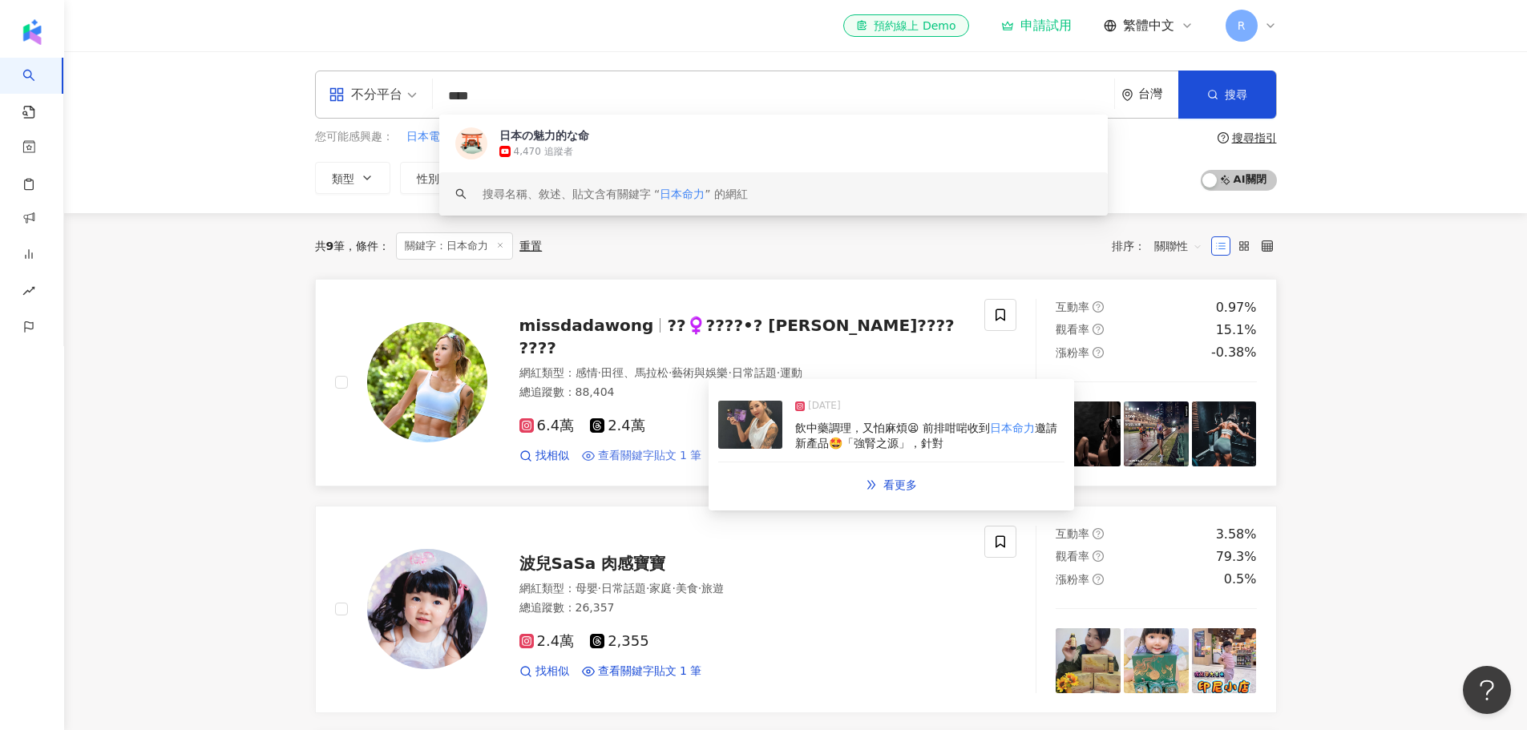
click at [637, 448] on span "查看關鍵字貼文 1 筆" at bounding box center [650, 456] width 104 height 16
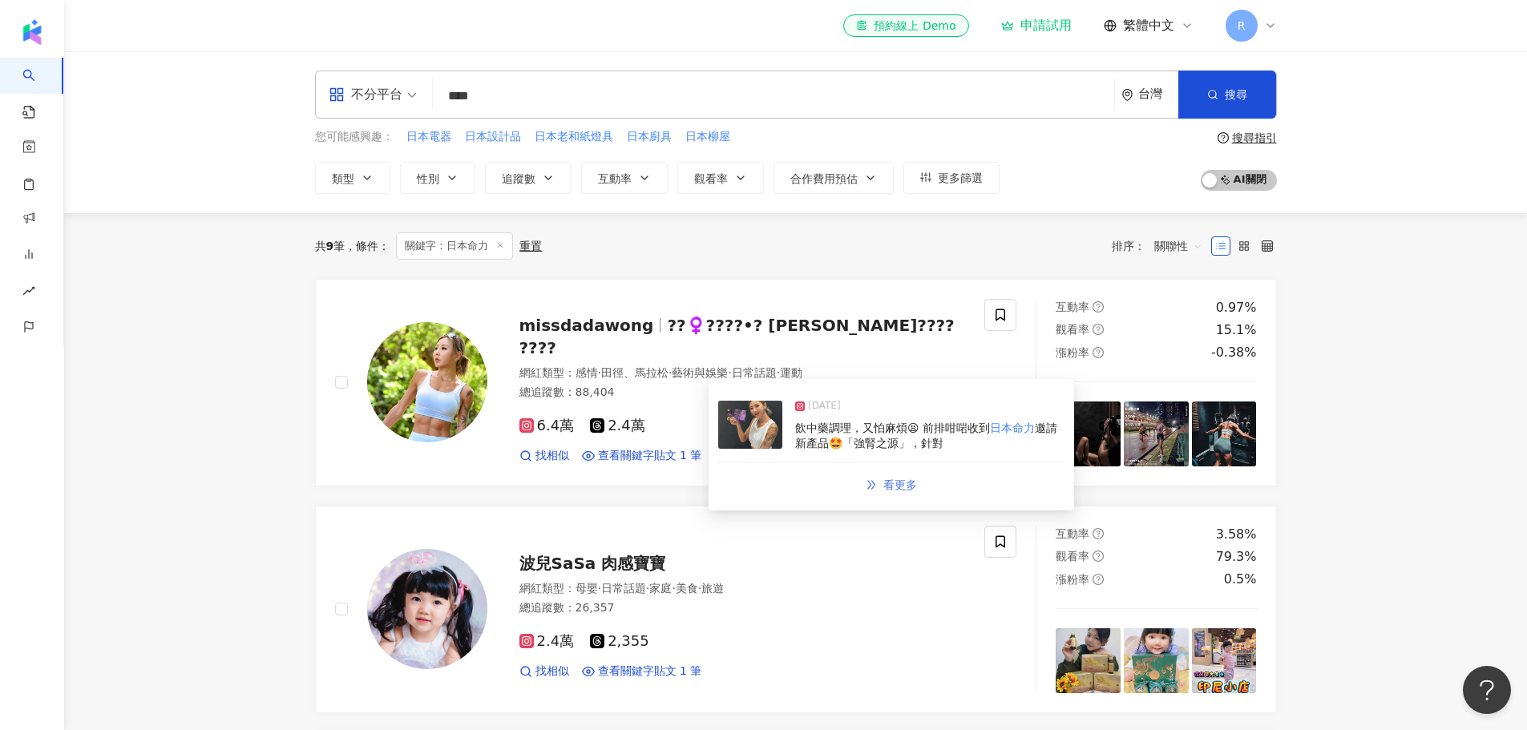
click at [896, 483] on span "看更多" at bounding box center [901, 485] width 34 height 13
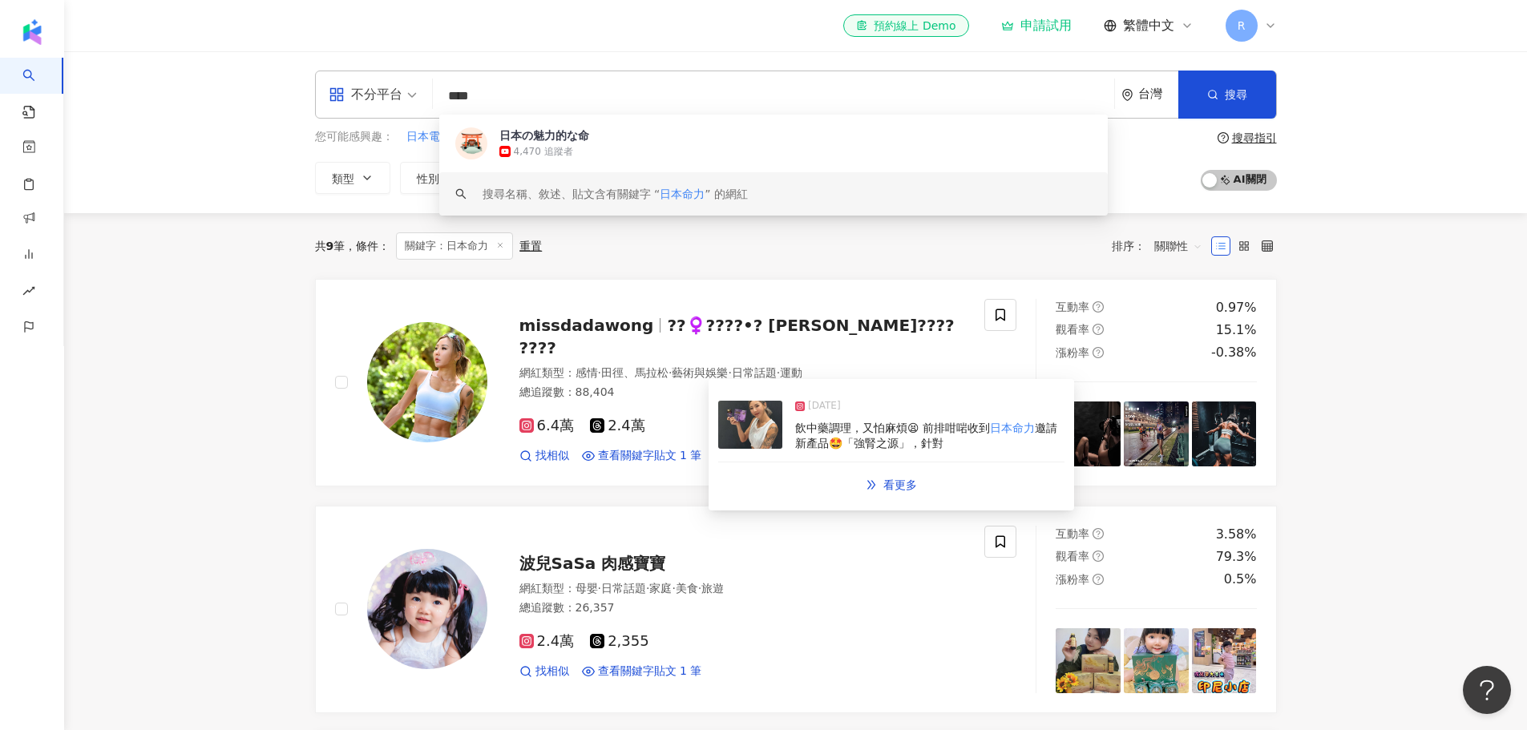
click at [819, 426] on span "飲中藥調理，又怕麻煩😫 前排咁啱收到" at bounding box center [892, 428] width 195 height 13
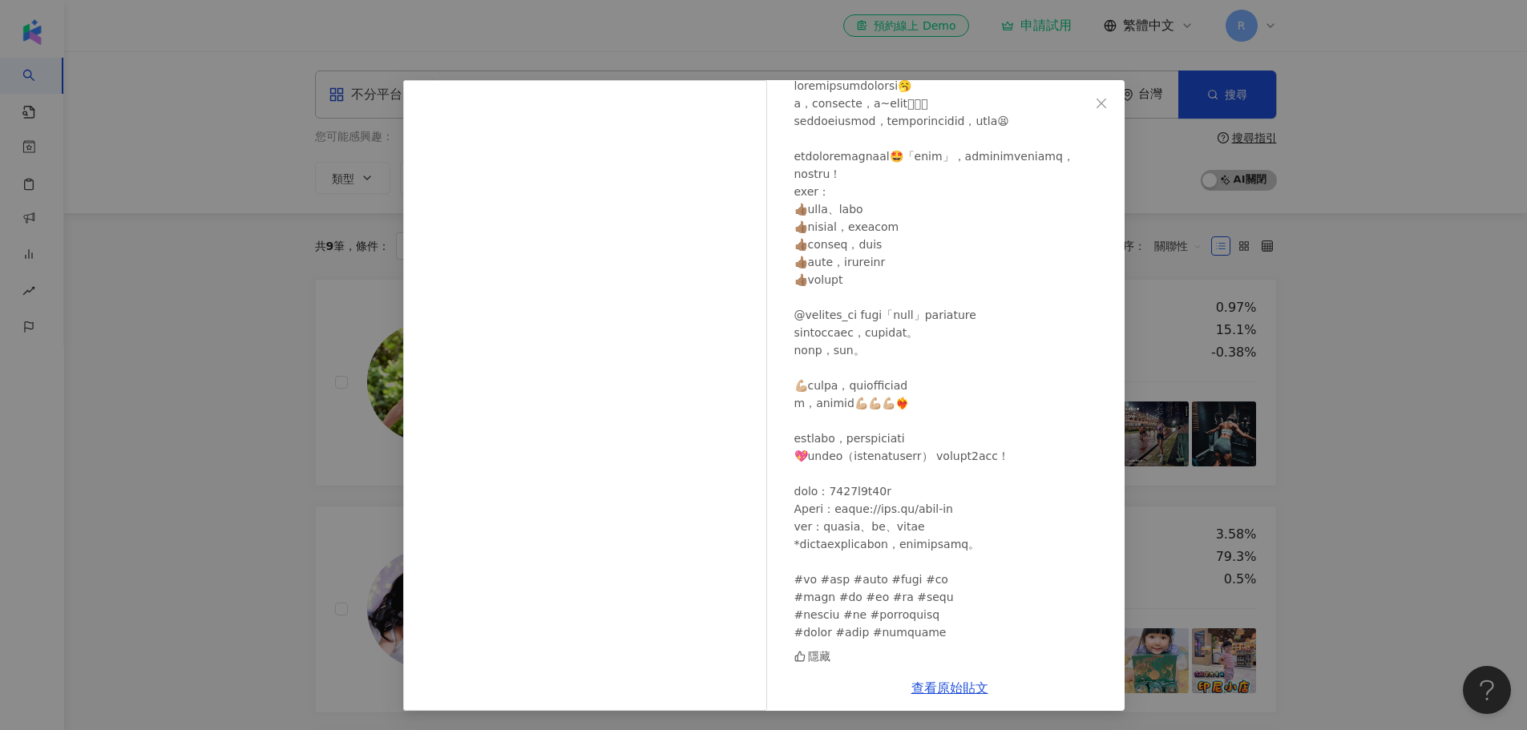
scroll to position [124, 0]
drag, startPoint x: 1012, startPoint y: 513, endPoint x: 838, endPoint y: 516, distance: 174.0
click at [838, 516] on div at bounding box center [953, 359] width 317 height 564
copy div "或有相關疑問，可向專業醫護人員"
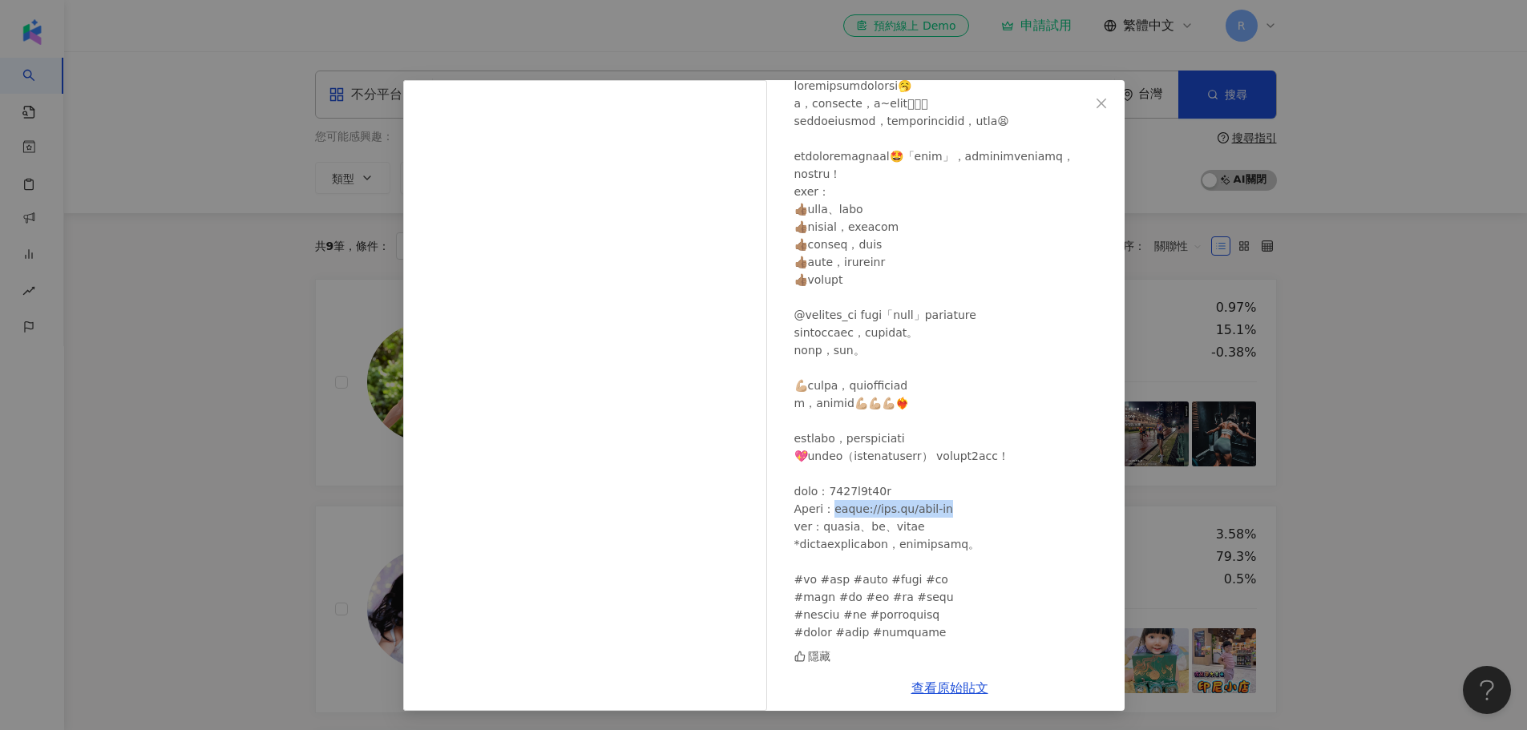
drag, startPoint x: 965, startPoint y: 491, endPoint x: 858, endPoint y: 489, distance: 107.4
click at [858, 489] on div at bounding box center [953, 359] width 317 height 564
click at [202, 257] on div "missdadawong 2025/6/4 隱藏 查看原始貼文" at bounding box center [763, 365] width 1527 height 730
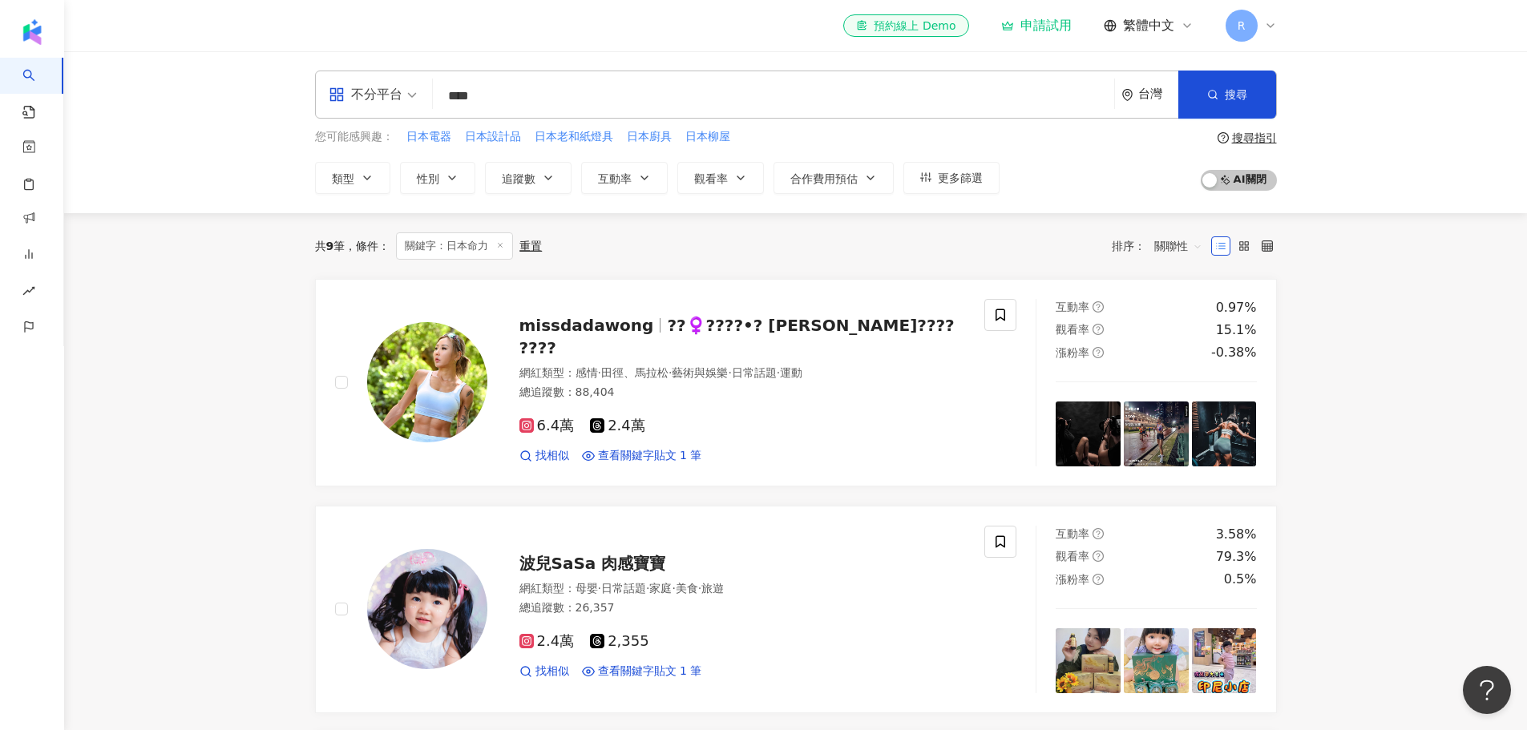
drag, startPoint x: 531, startPoint y: 99, endPoint x: 441, endPoint y: 94, distance: 90.0
click at [441, 94] on input "****" at bounding box center [773, 96] width 669 height 30
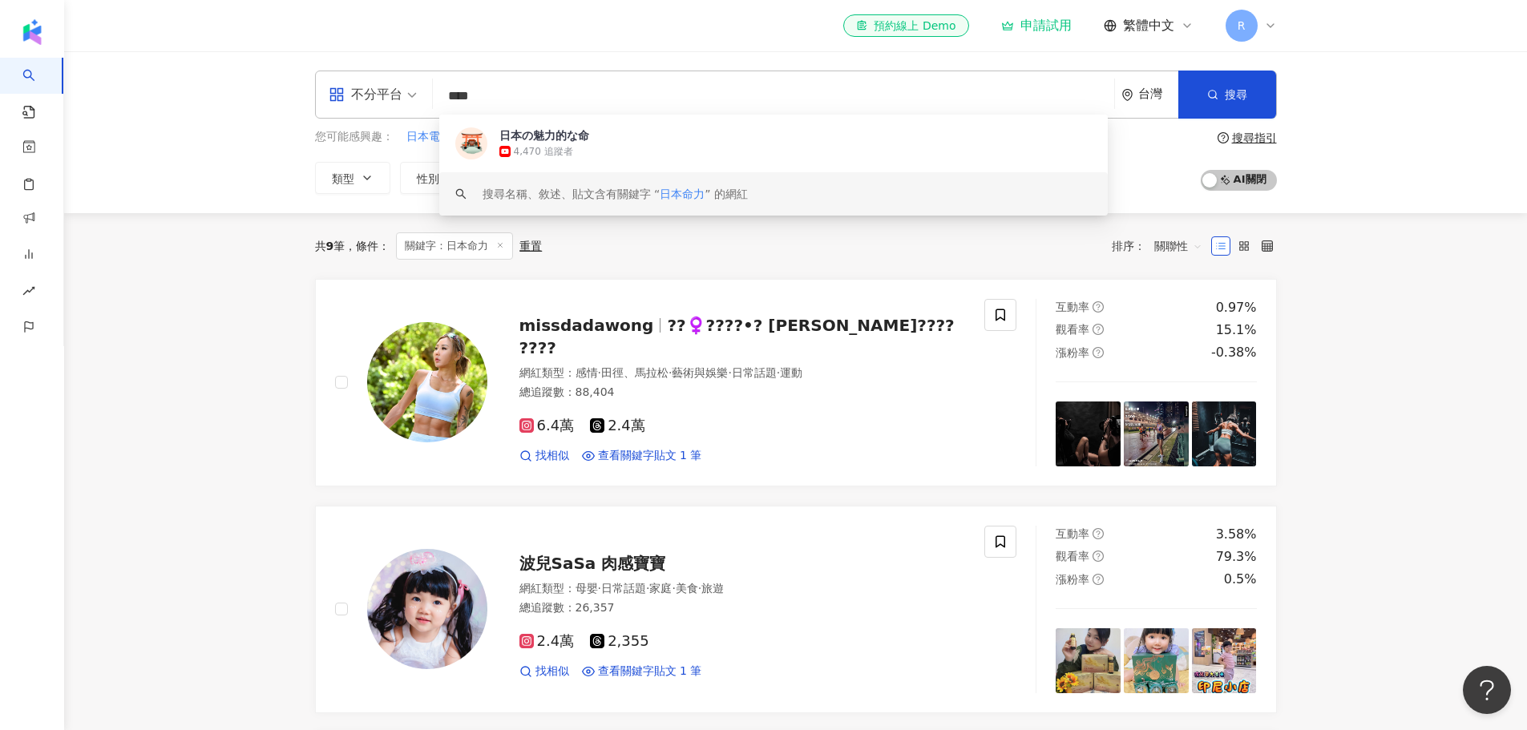
paste input "search"
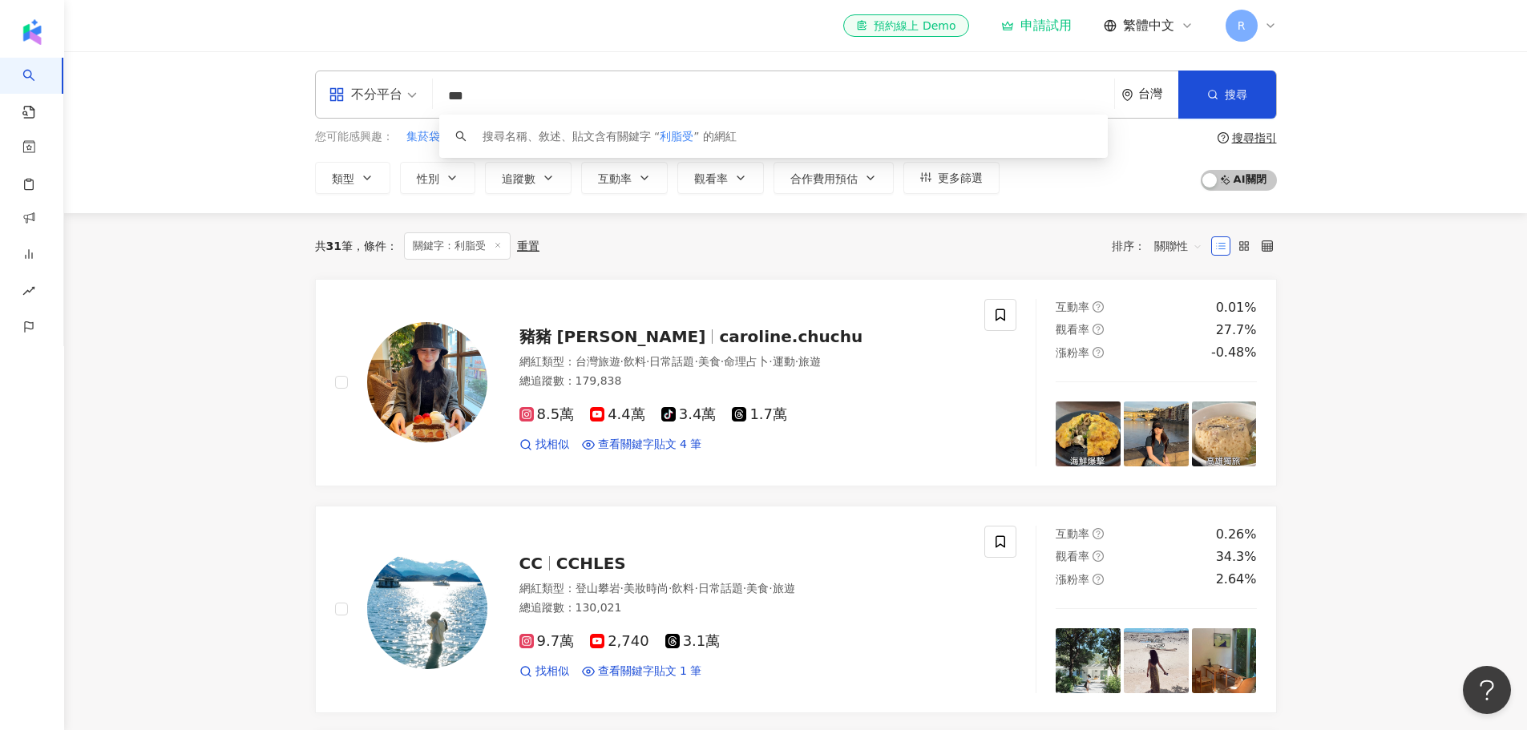
type input "***"
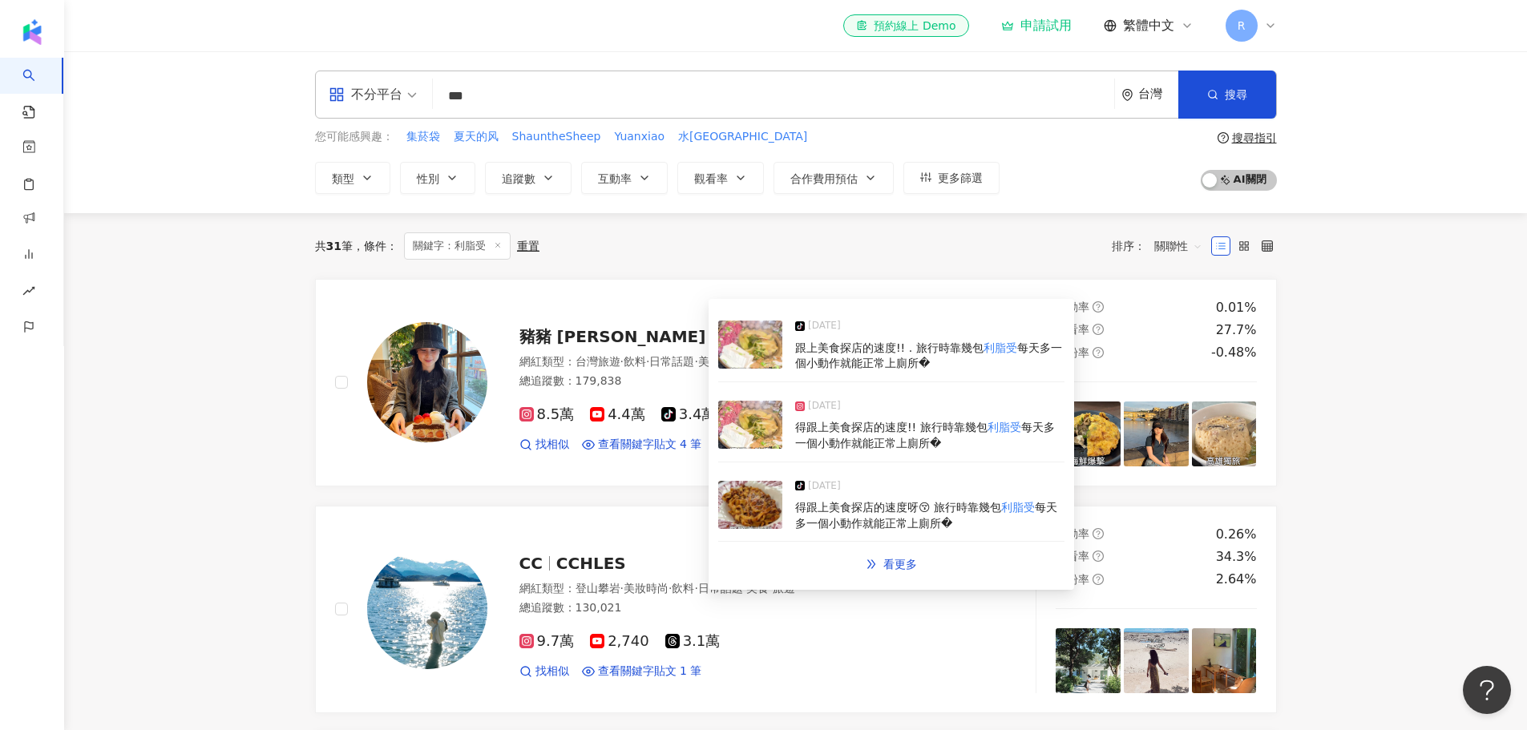
click at [862, 432] on span "得跟上美食探店的速度!! 旅行時靠幾包" at bounding box center [891, 427] width 192 height 13
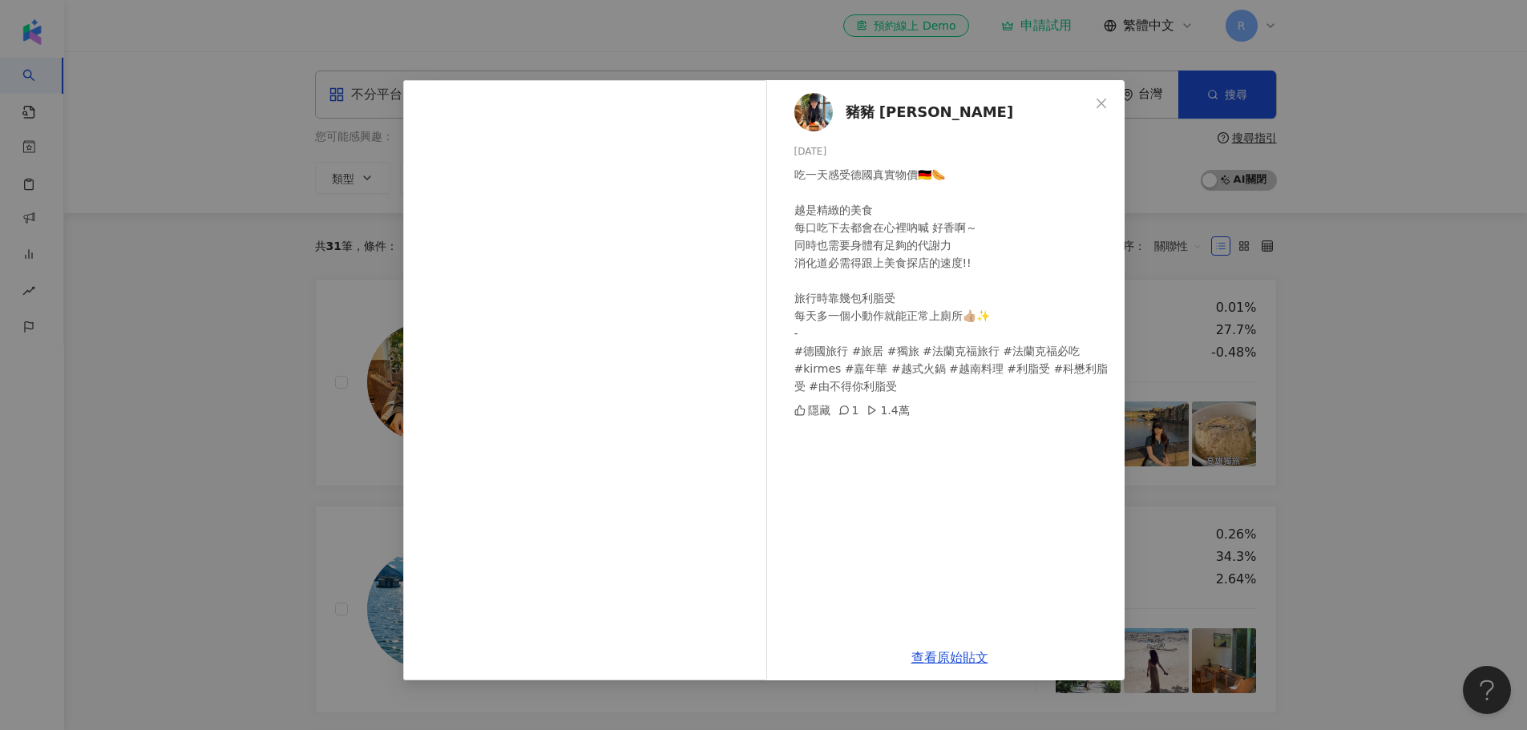
click at [158, 467] on div "豬豬 Caroline 2025/8/27 吃一天感受德國真實物價🇩🇪🌭 越是精緻的美食 每口吃下去都會在心裡吶喊 好香啊～ 同時也需要身體有足夠的代謝力 消…" at bounding box center [763, 365] width 1527 height 730
